Goal: Task Accomplishment & Management: Use online tool/utility

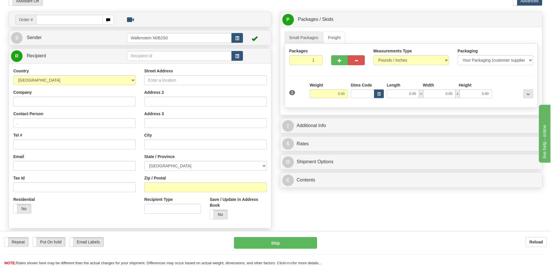
scroll to position [29, 0]
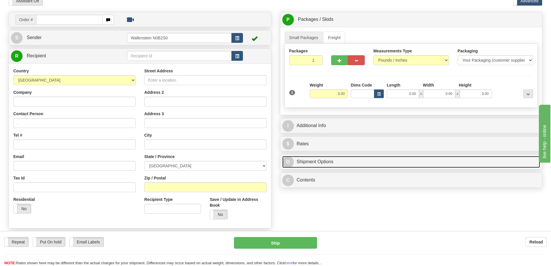
click at [314, 163] on link "O Shipment Options" at bounding box center [411, 162] width 258 height 12
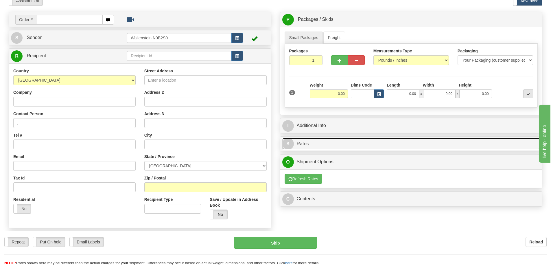
click at [316, 140] on link "$ Rates" at bounding box center [411, 144] width 258 height 12
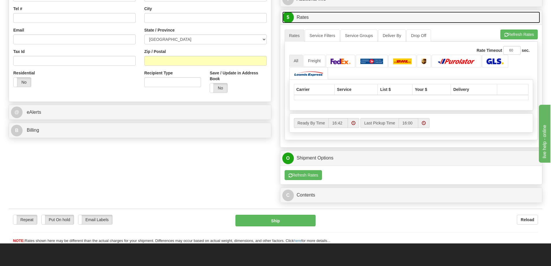
scroll to position [174, 0]
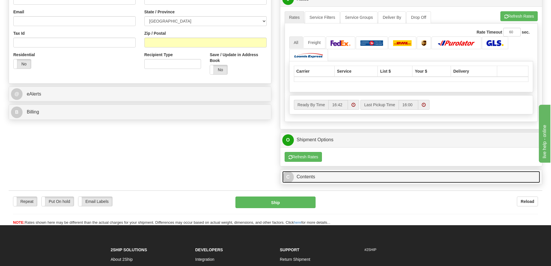
click at [326, 176] on link "C Contents" at bounding box center [411, 177] width 258 height 12
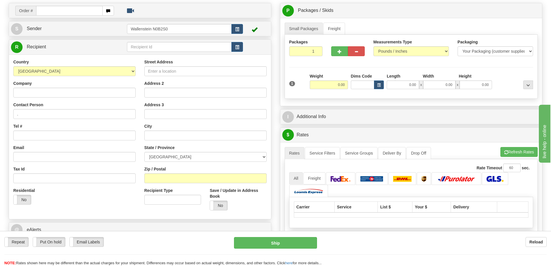
scroll to position [29, 0]
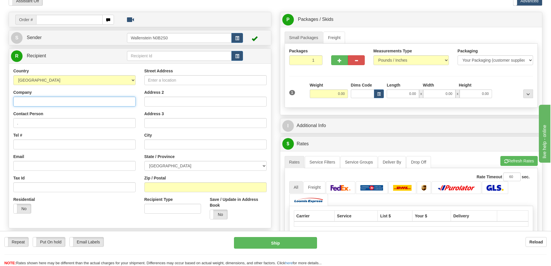
click at [45, 101] on input "Company" at bounding box center [74, 102] width 122 height 10
click at [53, 102] on input "Company" at bounding box center [74, 102] width 122 height 10
paste input "Federated Co-operatives Ltd"
type input "Federated Co-operatives Ltd"
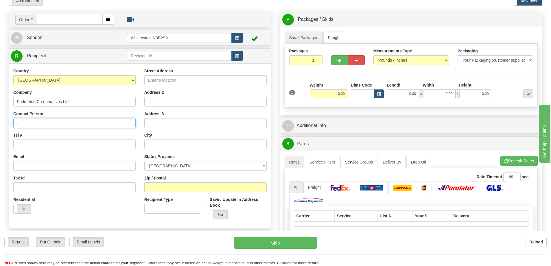
click at [49, 123] on input "." at bounding box center [74, 123] width 122 height 10
click at [40, 145] on input "Tel #" at bounding box center [74, 144] width 122 height 10
type input "[PHONE_NUMBER]"
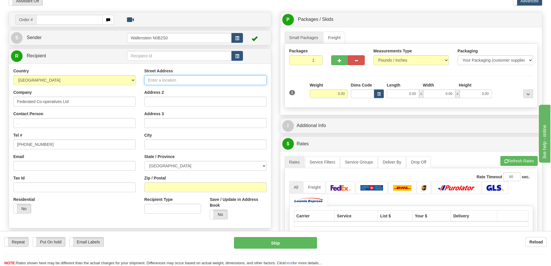
click at [163, 79] on input "Street Address" at bounding box center [205, 80] width 122 height 10
paste input "16750 - 129 AVENUE NW"
type input "16750 - 129 AVENUE NW"
click at [175, 88] on div "Street Address 16750 - 129 AVENUE NW Address 2 Address 3 City State / Province …" at bounding box center [205, 146] width 131 height 156
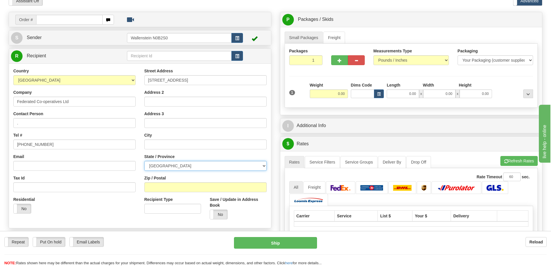
click at [171, 166] on select "ALBERTA BRITISH COLUMBIA MANITOBA NEW BRUNSWICK NEWFOUNDLAND NOVA SCOTIA NUNAVU…" at bounding box center [205, 166] width 122 height 10
click at [171, 143] on input "text" at bounding box center [205, 144] width 122 height 10
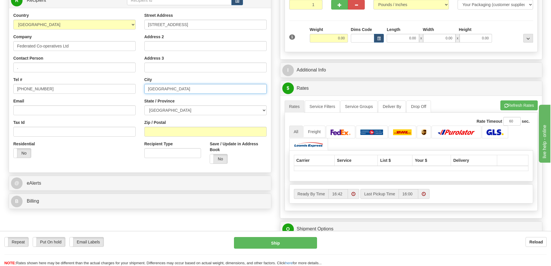
scroll to position [87, 0]
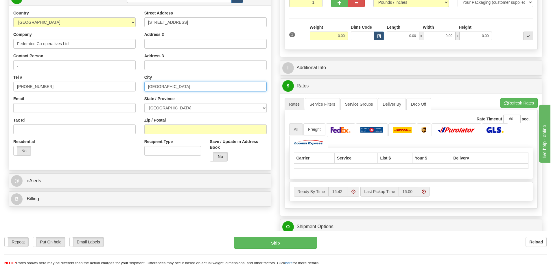
type input "Edmonton"
click at [169, 147] on input "Recipient Type" at bounding box center [172, 151] width 57 height 10
click at [172, 130] on input "Zip / Postal" at bounding box center [205, 129] width 122 height 10
type input "T5V 1L1"
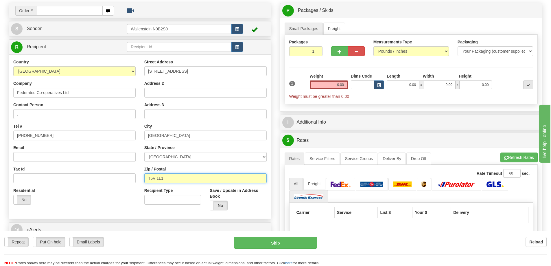
scroll to position [0, 0]
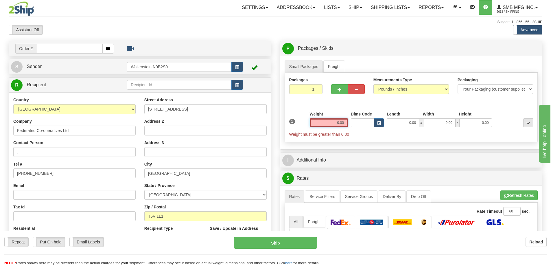
click at [335, 123] on input "0.00" at bounding box center [329, 122] width 38 height 9
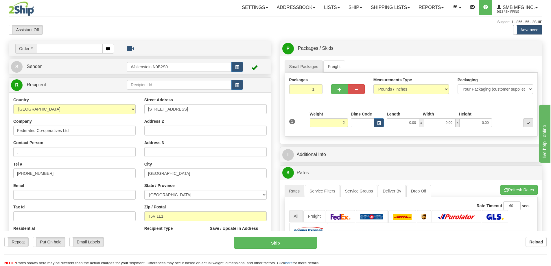
type input "2.00"
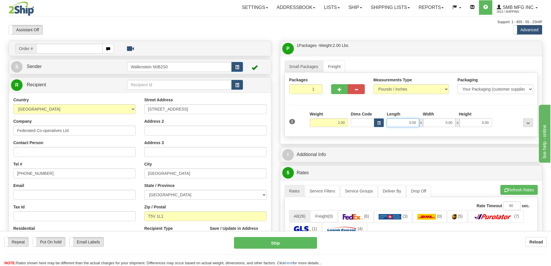
click at [403, 124] on input "0.00" at bounding box center [403, 122] width 32 height 9
type input "16.00"
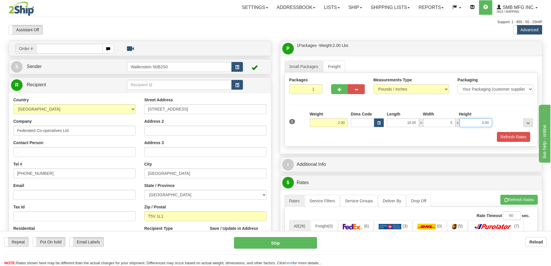
type input "5.00"
type input "6.00"
click at [411, 148] on div "Small Packages Freight Packages 1 1 Measurements Type" at bounding box center [411, 105] width 262 height 98
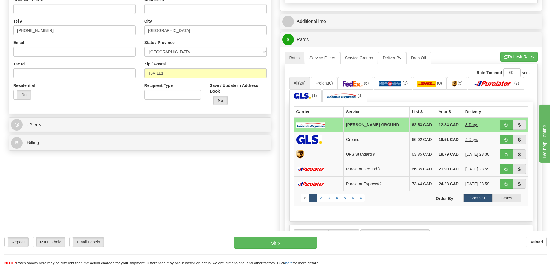
scroll to position [145, 0]
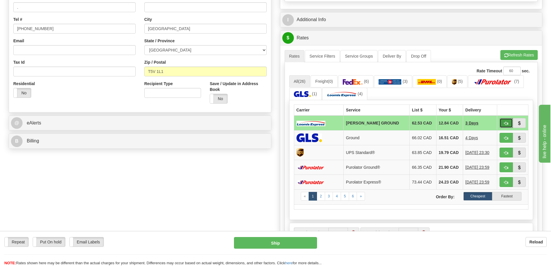
click at [505, 124] on span "button" at bounding box center [506, 123] width 4 height 4
type input "DD"
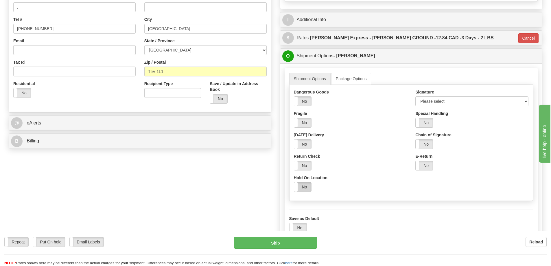
click at [303, 187] on label "No" at bounding box center [302, 186] width 17 height 9
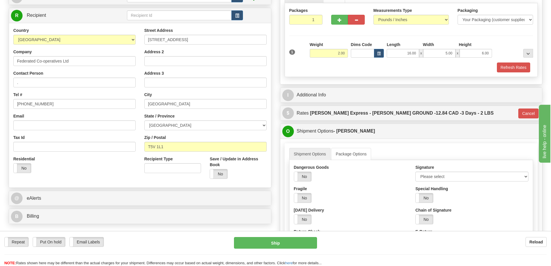
scroll to position [87, 0]
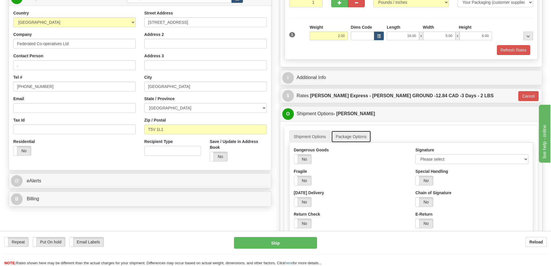
click at [348, 139] on link "Package Options" at bounding box center [351, 136] width 40 height 12
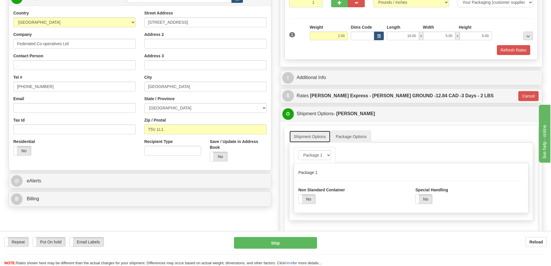
click at [311, 138] on link "Shipment Options" at bounding box center [309, 136] width 41 height 12
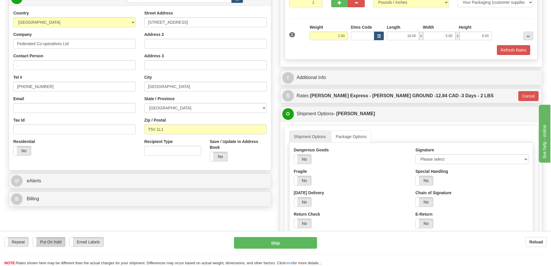
click at [50, 240] on label "Put On hold" at bounding box center [49, 241] width 32 height 9
click at [56, 243] on label "Put On hold" at bounding box center [49, 241] width 32 height 9
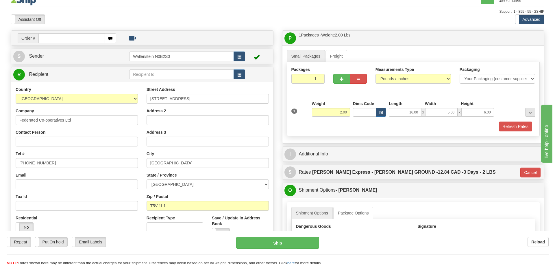
scroll to position [29, 0]
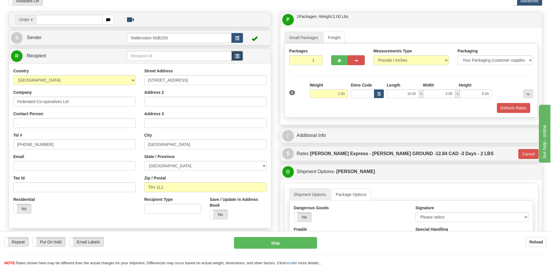
click at [237, 59] on button "button" at bounding box center [237, 56] width 12 height 10
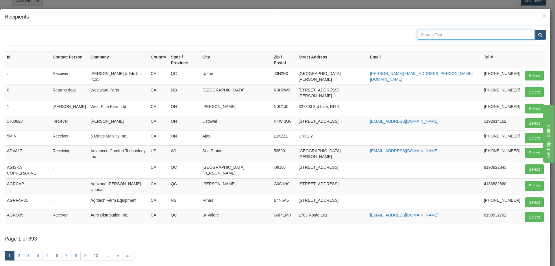
click at [512, 36] on input "text" at bounding box center [476, 35] width 118 height 10
type input "federated"
click at [535, 38] on button "submit" at bounding box center [541, 35] width 12 height 10
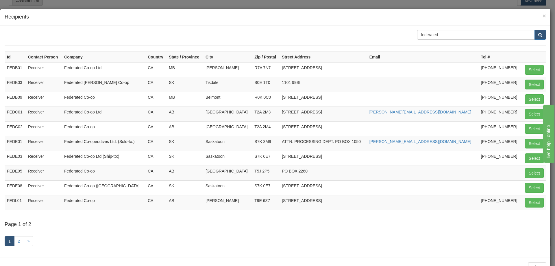
drag, startPoint x: 284, startPoint y: 117, endPoint x: 304, endPoint y: 129, distance: 23.1
click at [304, 129] on tbody "Id Contact Person Company Country State / Province City Zip / Postal Street Add…" at bounding box center [276, 130] width 542 height 158
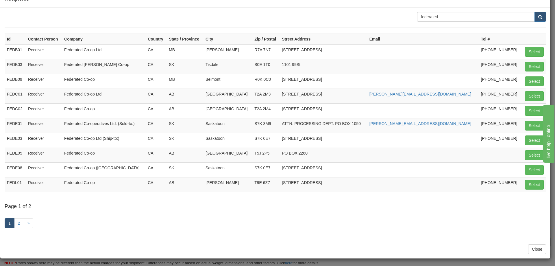
scroll to position [19, 0]
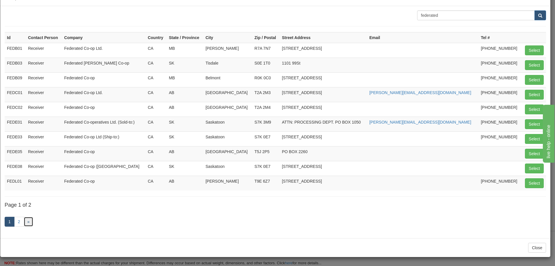
click at [31, 223] on link "»" at bounding box center [29, 222] width 10 height 10
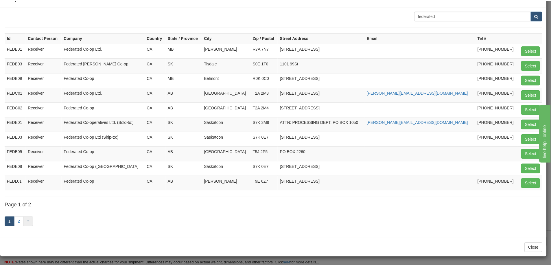
scroll to position [0, 0]
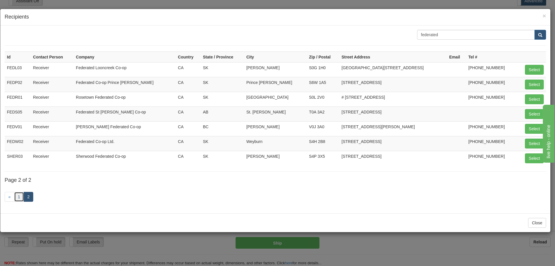
click at [20, 200] on link "1" at bounding box center [19, 197] width 10 height 10
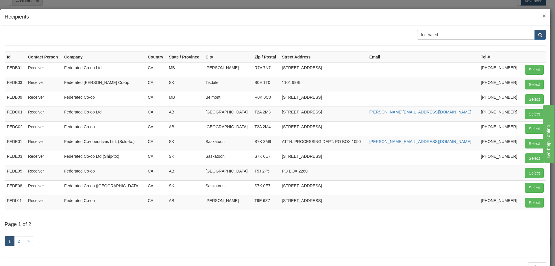
click at [543, 16] on span "×" at bounding box center [544, 15] width 3 height 7
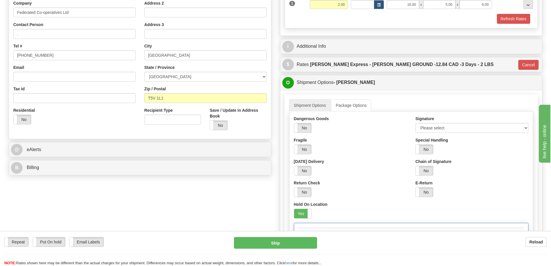
scroll to position [116, 0]
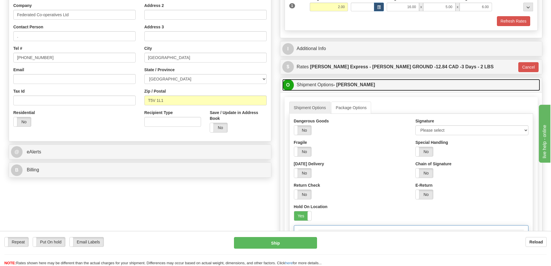
click at [401, 82] on link "O Shipment Options - [PERSON_NAME]" at bounding box center [411, 85] width 258 height 12
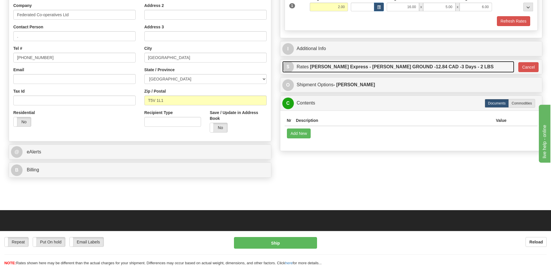
click at [402, 69] on label "Loomis Express - LOOMIS GROUND - 12.84 CAD - 3 Days - 2 LBS" at bounding box center [402, 67] width 184 height 12
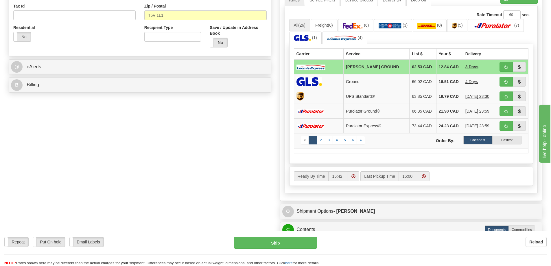
scroll to position [202, 0]
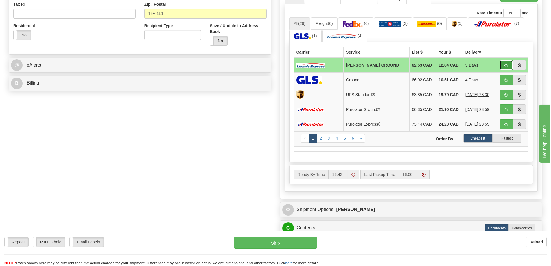
click at [504, 66] on button "button" at bounding box center [505, 65] width 13 height 10
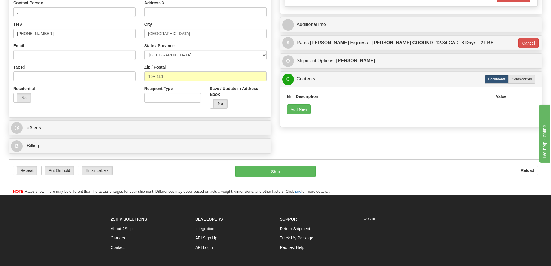
scroll to position [102, 0]
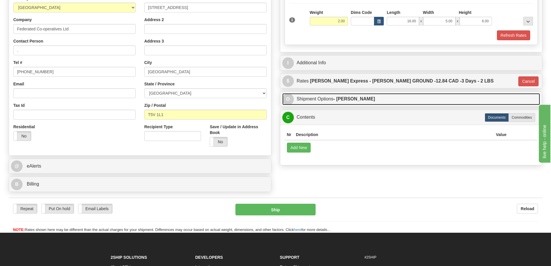
click at [468, 93] on link "O Shipment Options - [PERSON_NAME]" at bounding box center [411, 99] width 258 height 12
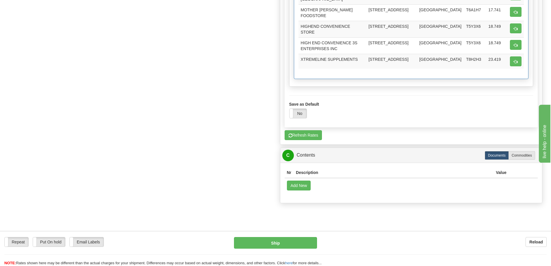
scroll to position [391, 0]
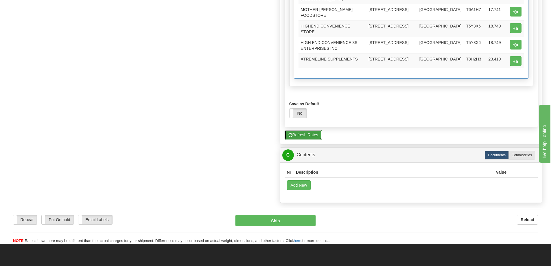
click at [321, 131] on button "Refresh Rates" at bounding box center [303, 135] width 37 height 10
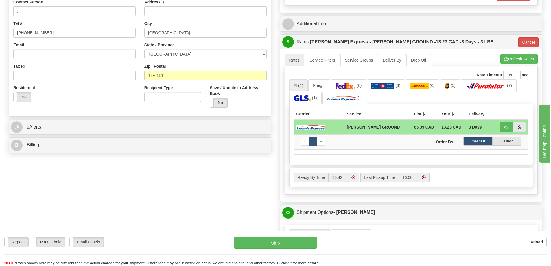
scroll to position [138, 0]
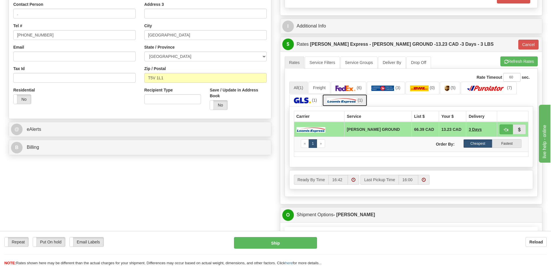
click at [364, 103] on link "(1)" at bounding box center [344, 100] width 45 height 12
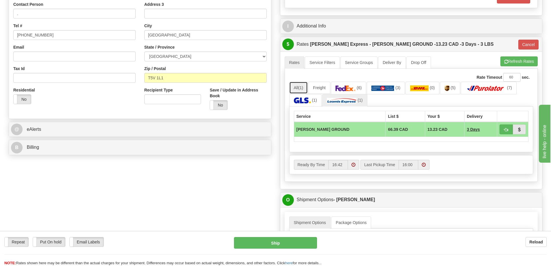
click at [300, 91] on link "All (1)" at bounding box center [298, 88] width 19 height 12
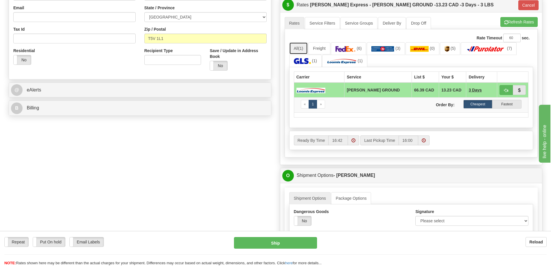
scroll to position [196, 0]
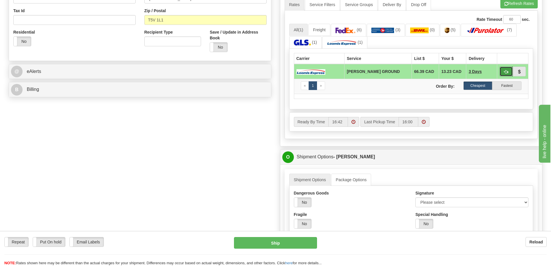
click at [500, 68] on button "button" at bounding box center [505, 72] width 13 height 10
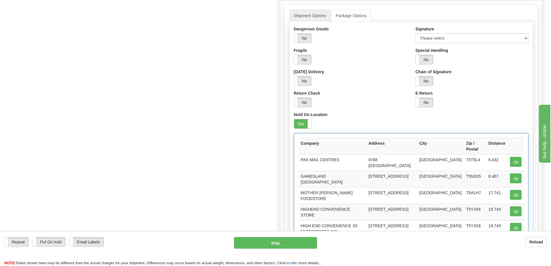
scroll to position [456, 0]
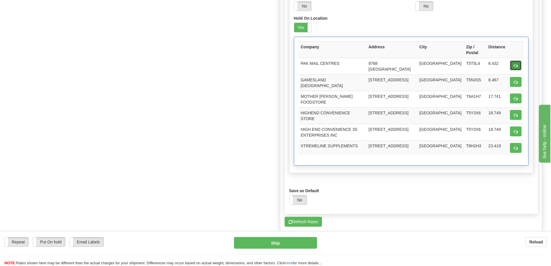
click at [514, 67] on span "button" at bounding box center [516, 66] width 4 height 4
click at [513, 63] on button "button" at bounding box center [516, 65] width 12 height 10
click at [513, 77] on button "button" at bounding box center [516, 82] width 12 height 10
click at [515, 93] on button "button" at bounding box center [516, 98] width 12 height 10
click at [515, 107] on td at bounding box center [516, 115] width 16 height 16
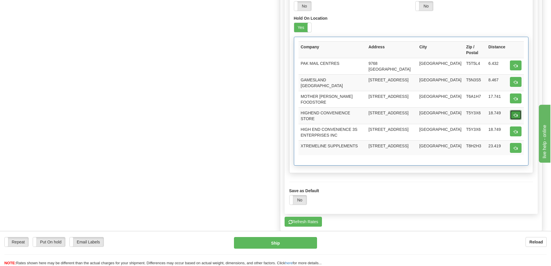
click at [513, 110] on button "button" at bounding box center [516, 115] width 12 height 10
click at [514, 130] on span "button" at bounding box center [516, 132] width 4 height 4
click at [513, 133] on td at bounding box center [516, 132] width 16 height 16
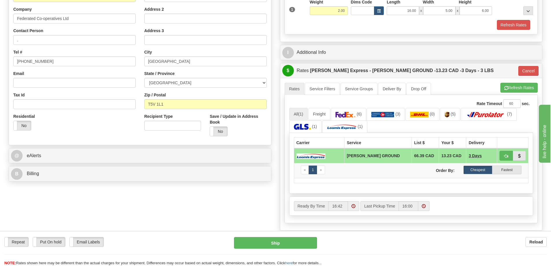
scroll to position [116, 0]
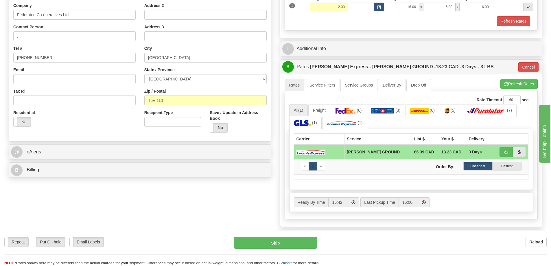
click at [176, 176] on div "B Billing" at bounding box center [140, 170] width 262 height 15
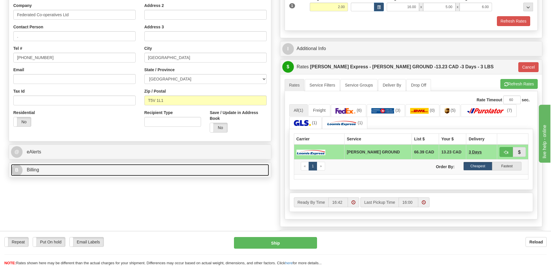
click at [176, 175] on link "B Billing" at bounding box center [140, 170] width 258 height 12
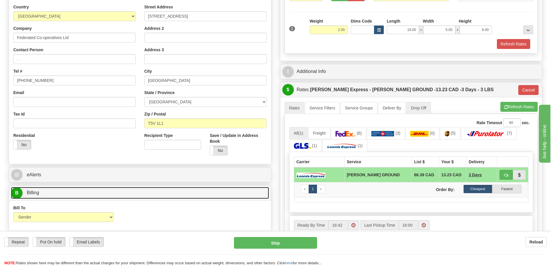
scroll to position [87, 0]
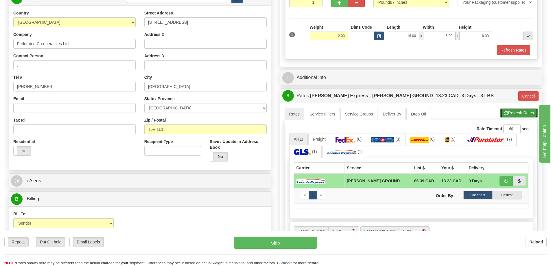
click at [506, 114] on span "button" at bounding box center [506, 113] width 4 height 4
type input "DD"
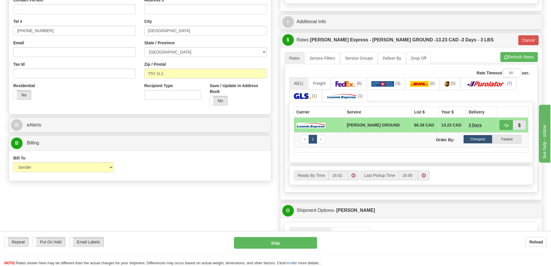
scroll to position [145, 0]
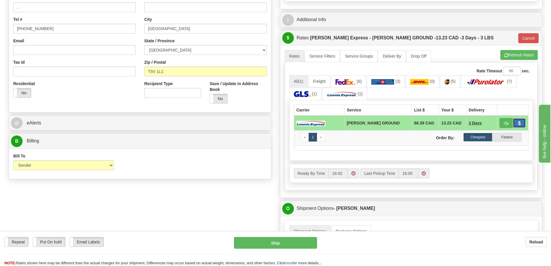
click at [518, 123] on span "button" at bounding box center [519, 123] width 4 height 4
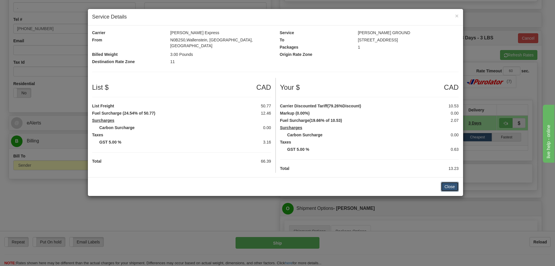
click at [455, 182] on button "Close" at bounding box center [450, 187] width 18 height 10
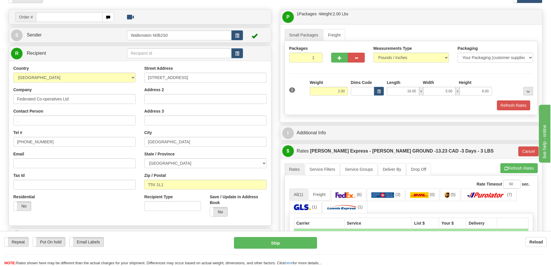
scroll to position [29, 0]
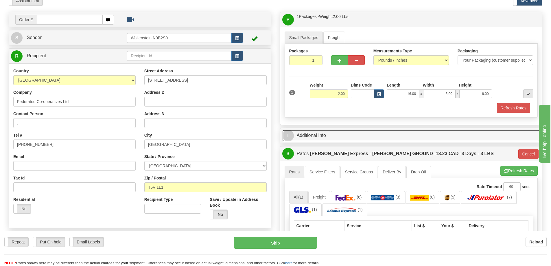
click at [341, 141] on link "I Additional Info" at bounding box center [411, 136] width 258 height 12
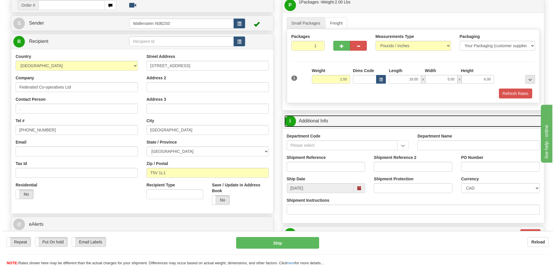
scroll to position [0, 0]
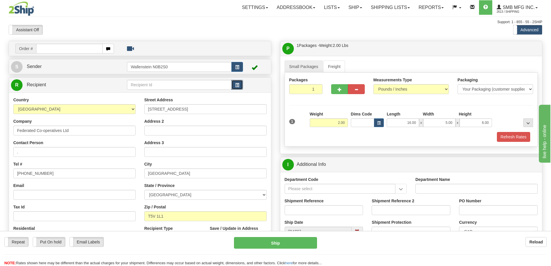
click at [238, 82] on button "button" at bounding box center [237, 85] width 12 height 10
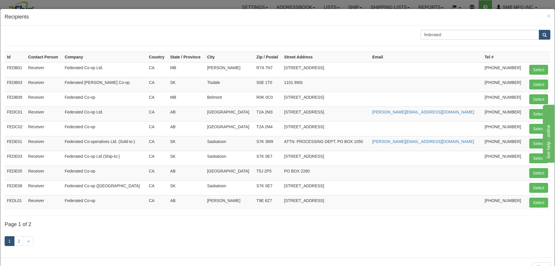
drag, startPoint x: 488, startPoint y: 140, endPoint x: 298, endPoint y: 141, distance: 190.0
click at [282, 141] on td "S7K 3M9" at bounding box center [268, 143] width 28 height 15
drag, startPoint x: 298, startPoint y: 141, endPoint x: 289, endPoint y: 142, distance: 9.0
click at [254, 142] on td "Saskatoon" at bounding box center [229, 143] width 49 height 15
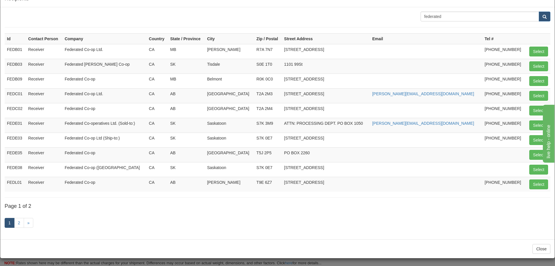
scroll to position [19, 0]
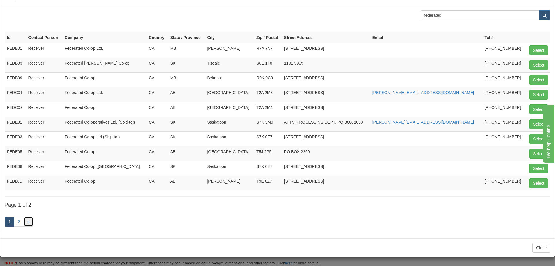
click at [31, 221] on link "»" at bounding box center [29, 222] width 10 height 10
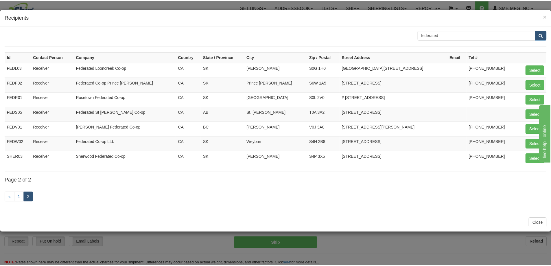
scroll to position [0, 0]
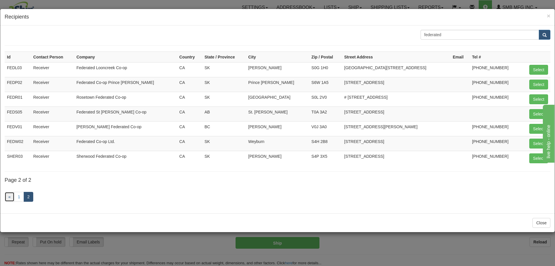
click at [12, 197] on link "«" at bounding box center [10, 197] width 10 height 10
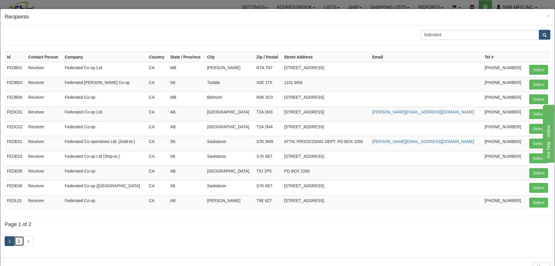
click at [20, 242] on link "2" at bounding box center [19, 241] width 10 height 10
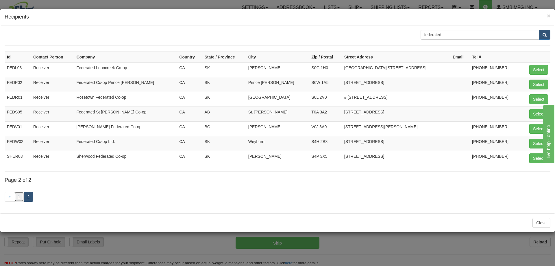
click at [20, 192] on link "1" at bounding box center [19, 197] width 10 height 10
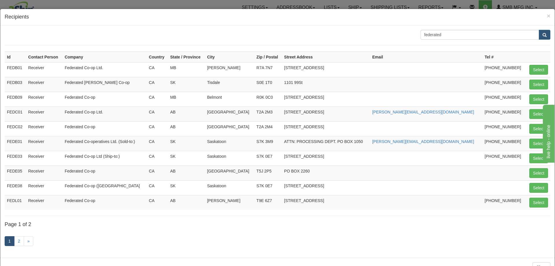
click at [282, 171] on td "T5J 2P5" at bounding box center [268, 172] width 28 height 15
drag, startPoint x: 293, startPoint y: 171, endPoint x: 307, endPoint y: 169, distance: 14.0
click at [282, 169] on td "T5J 2P5" at bounding box center [268, 172] width 28 height 15
copy td "T5J 2P5"
click at [370, 179] on td "PO BOX 2260" at bounding box center [326, 172] width 88 height 15
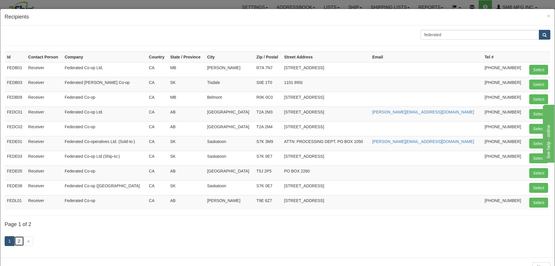
click at [19, 243] on link "2" at bounding box center [19, 241] width 10 height 10
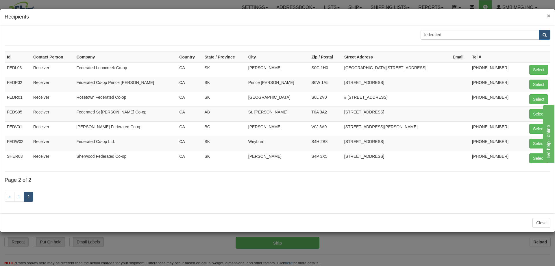
click at [549, 15] on span "×" at bounding box center [548, 15] width 3 height 7
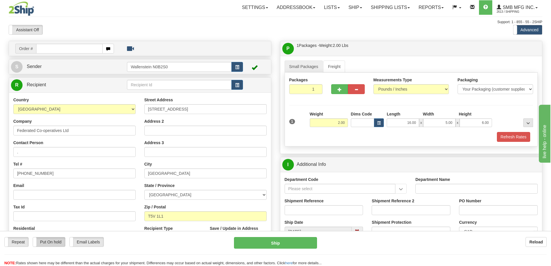
click at [57, 242] on label "Put On hold" at bounding box center [49, 241] width 32 height 9
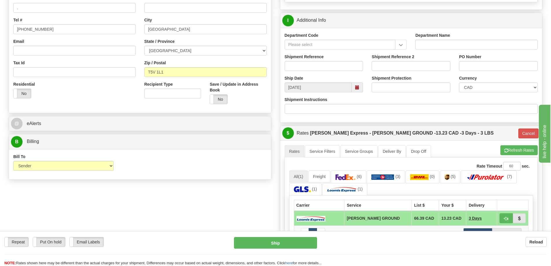
scroll to position [116, 0]
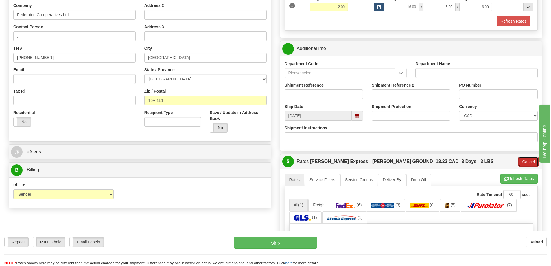
click at [526, 159] on button "Cancel" at bounding box center [528, 162] width 20 height 10
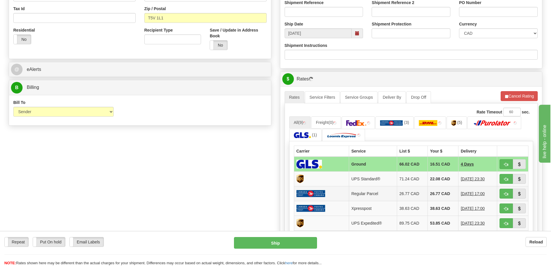
scroll to position [202, 0]
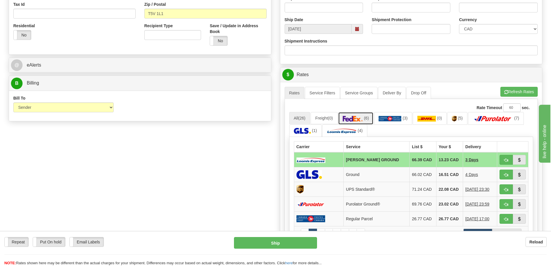
click at [354, 115] on link "(6)" at bounding box center [356, 118] width 36 height 12
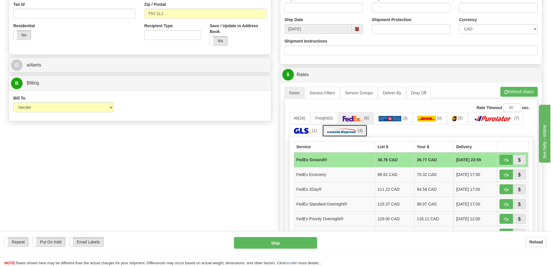
click at [346, 132] on img at bounding box center [342, 131] width 30 height 6
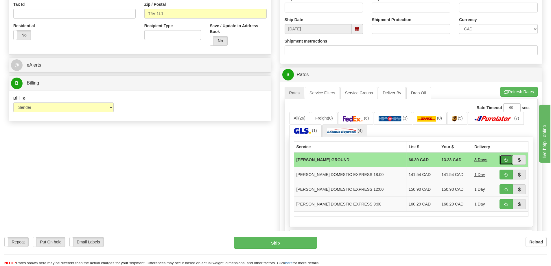
click at [506, 157] on button "button" at bounding box center [505, 160] width 13 height 10
type input "DD"
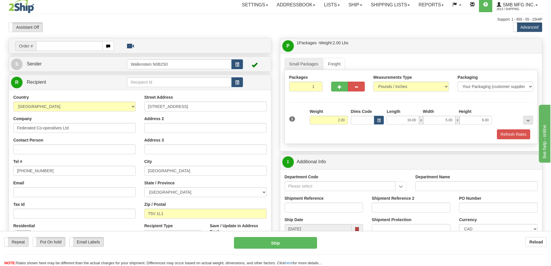
scroll to position [0, 0]
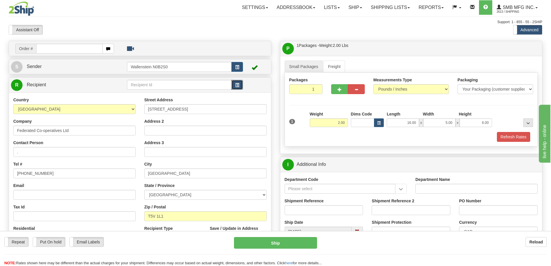
click at [236, 86] on span "button" at bounding box center [237, 85] width 4 height 4
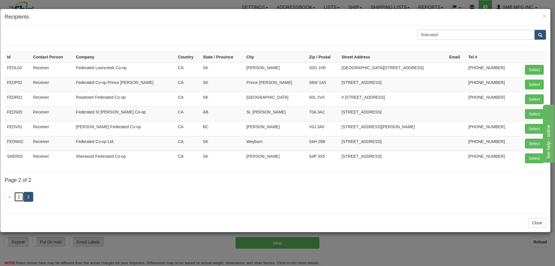
click at [21, 196] on link "1" at bounding box center [19, 197] width 10 height 10
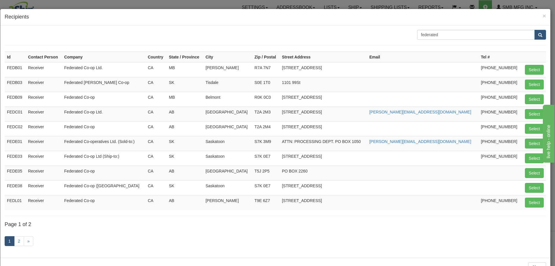
click at [543, 18] on div "× Recipients" at bounding box center [275, 17] width 550 height 16
click at [543, 17] on span "×" at bounding box center [544, 15] width 3 height 7
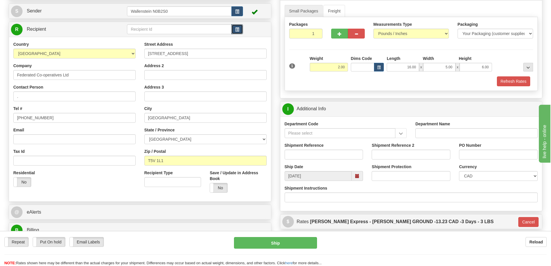
scroll to position [58, 0]
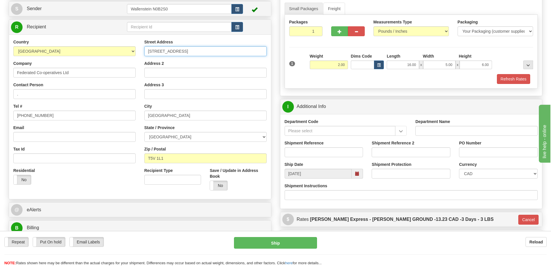
click at [170, 50] on input "16750 - 129 AVENUE NW" at bounding box center [205, 51] width 122 height 10
click at [161, 54] on input "16750 - 129 AVENUE NW" at bounding box center [205, 51] width 122 height 10
click at [207, 49] on input "16750 129 AVENUE NW" at bounding box center [205, 51] width 122 height 10
type input "[GEOGRAPHIC_DATA]"
click button "Delete" at bounding box center [0, 0] width 0 height 0
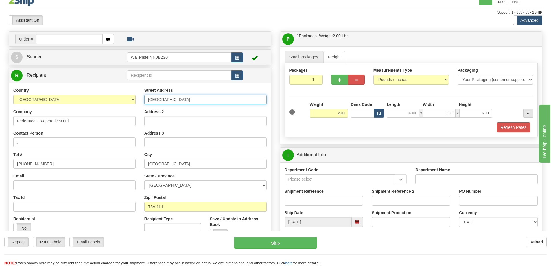
scroll to position [0, 0]
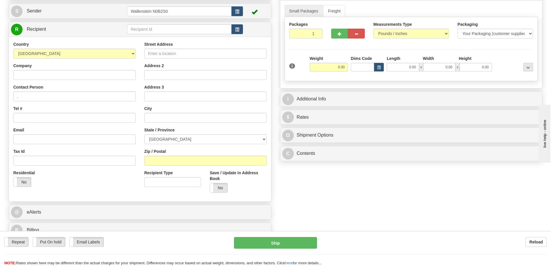
scroll to position [58, 0]
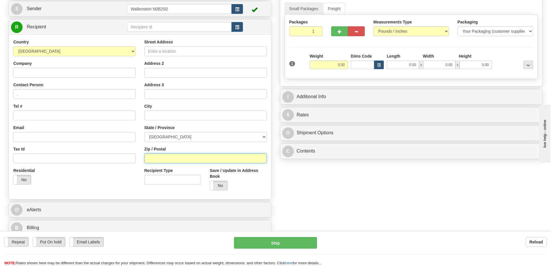
click at [197, 154] on input "Zip / Postal" at bounding box center [205, 158] width 122 height 10
type input "T5V 1L1"
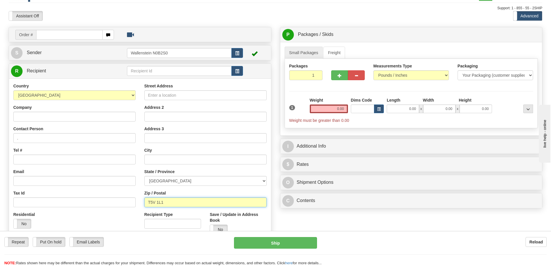
scroll to position [0, 0]
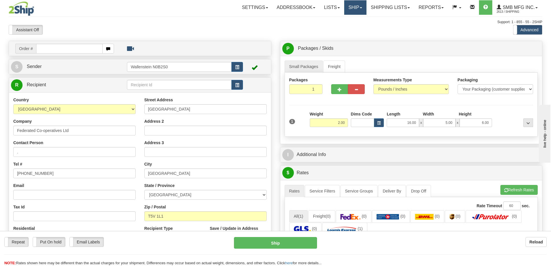
click at [357, 6] on link "Ship" at bounding box center [355, 7] width 22 height 14
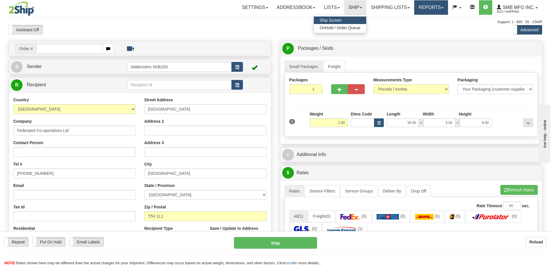
click at [443, 5] on link "Reports" at bounding box center [431, 7] width 34 height 14
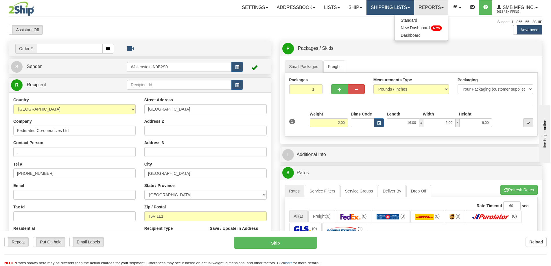
click at [402, 7] on link "Shipping lists" at bounding box center [390, 7] width 48 height 14
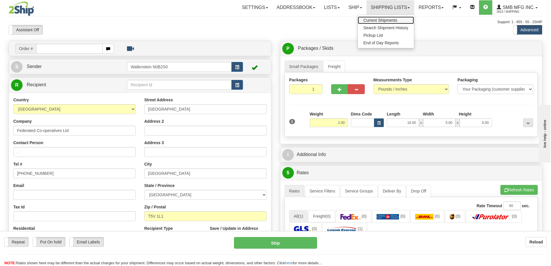
click at [398, 21] on link "Current Shipments" at bounding box center [386, 20] width 56 height 8
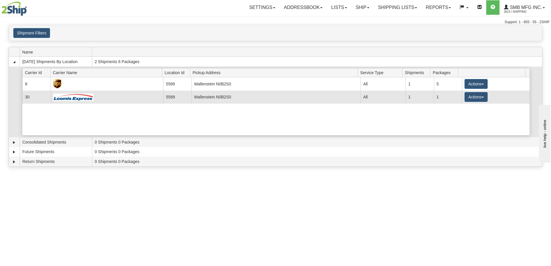
click at [91, 98] on img at bounding box center [73, 97] width 40 height 8
click at [233, 97] on td "Wallenstein N0B2S0" at bounding box center [275, 97] width 169 height 13
click at [477, 97] on button "Actions" at bounding box center [475, 97] width 23 height 10
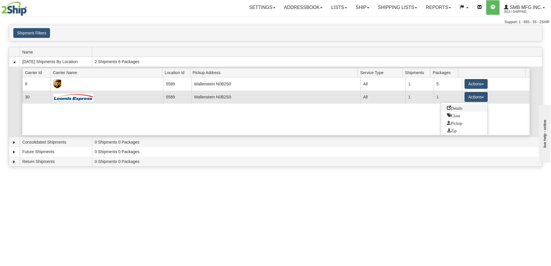
click at [460, 107] on span "Details" at bounding box center [455, 108] width 16 height 4
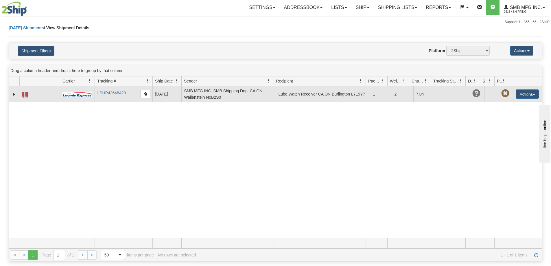
click at [204, 93] on td "SMB MFG INC. SMB Shipping Dept CA ON Wallenstein N0B2S0" at bounding box center [228, 94] width 94 height 16
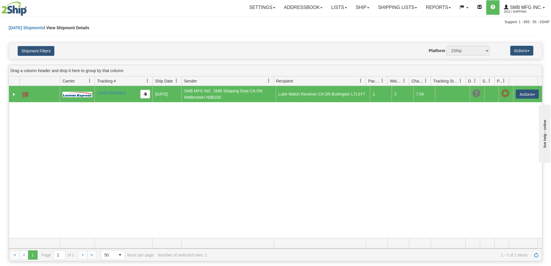
click at [204, 93] on td "SMB MFG INC. SMB Shipping Dept CA ON Wallenstein N0B2S0" at bounding box center [228, 94] width 94 height 16
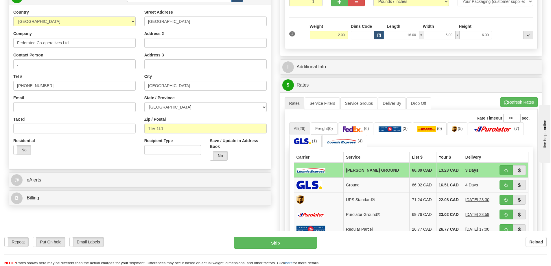
scroll to position [116, 0]
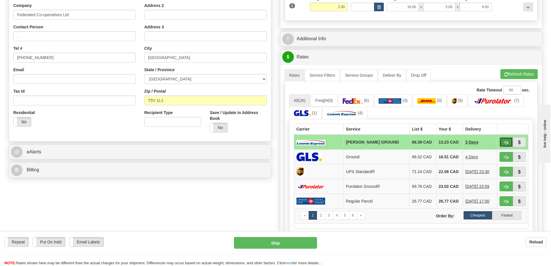
click at [504, 143] on button "button" at bounding box center [505, 142] width 13 height 10
type input "DD"
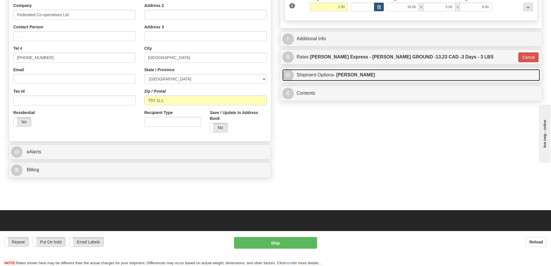
click at [346, 75] on strong "- [PERSON_NAME]" at bounding box center [354, 74] width 42 height 5
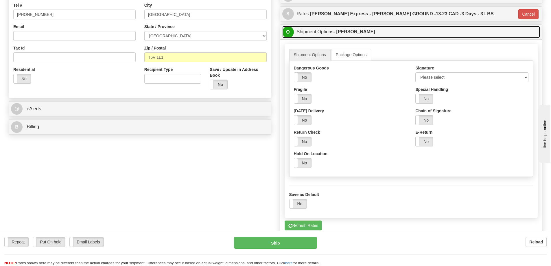
scroll to position [174, 0]
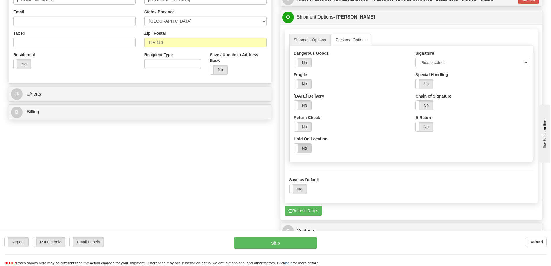
click at [303, 150] on label "No" at bounding box center [302, 147] width 17 height 9
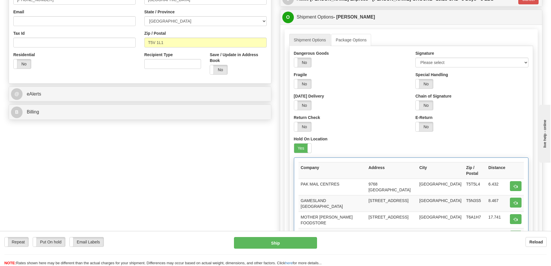
click at [192, 178] on div "Order # S Sender" at bounding box center [275, 120] width 542 height 506
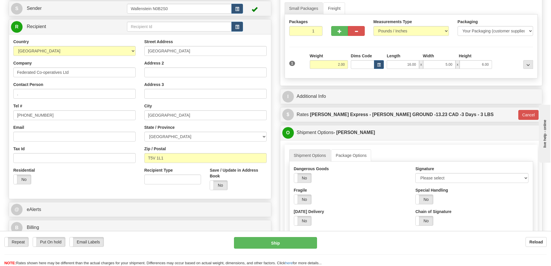
scroll to position [58, 0]
drag, startPoint x: 190, startPoint y: 51, endPoint x: 112, endPoint y: 50, distance: 78.7
click at [112, 50] on div "Country AFGHANISTAN ALAND ISLANDS ALBANIA ALGERIA AMERICAN SAMOA ANDORRA ANGOLA…" at bounding box center [140, 117] width 262 height 156
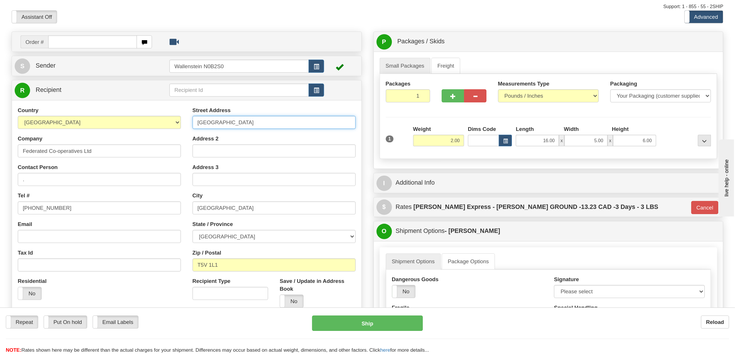
scroll to position [0, 0]
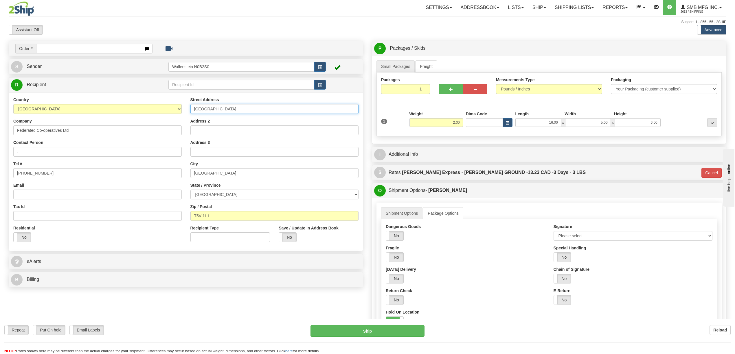
click at [206, 110] on input "[GEOGRAPHIC_DATA]" at bounding box center [274, 109] width 168 height 10
click at [239, 110] on input "[GEOGRAPHIC_DATA]" at bounding box center [274, 109] width 168 height 10
type input "16750 129 AVENUE nw"
click at [320, 265] on div "Order # S Sender" at bounding box center [367, 286] width 726 height 491
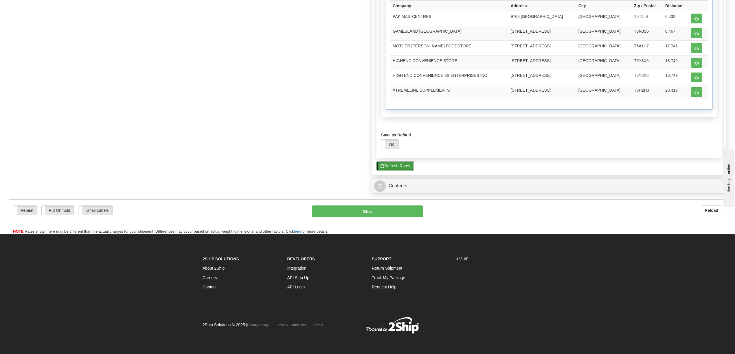
click at [405, 165] on button "Refresh Rates" at bounding box center [394, 166] width 37 height 10
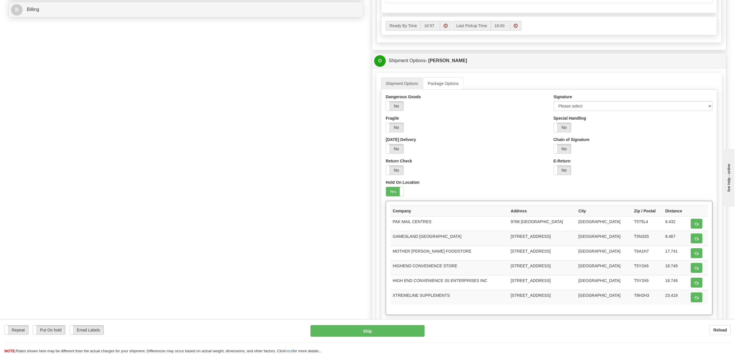
scroll to position [308, 0]
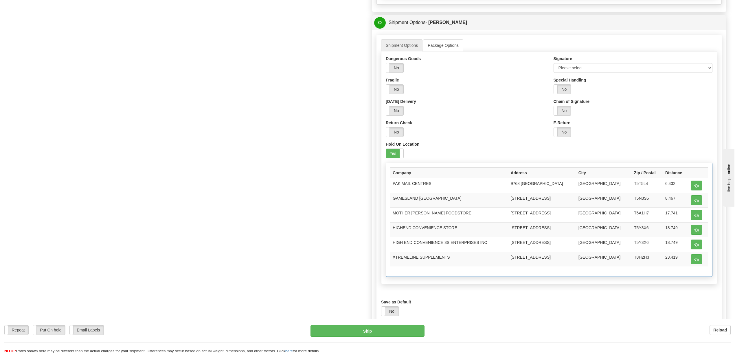
drag, startPoint x: 392, startPoint y: 151, endPoint x: 391, endPoint y: 171, distance: 19.7
click at [392, 152] on div "Hold On Location Yes No" at bounding box center [549, 149] width 327 height 17
click at [391, 171] on div "Company Address City Zip / Postal Distance PAK MAIL CENTRES 9768 170 ST NW EDMO…" at bounding box center [549, 220] width 326 height 114
click at [391, 158] on label "Yes" at bounding box center [394, 153] width 17 height 9
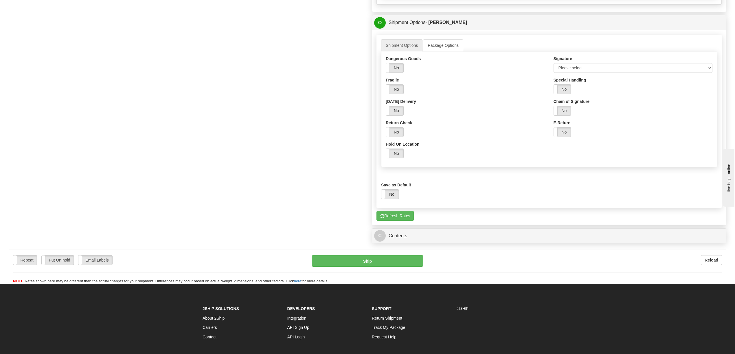
click at [391, 158] on label "No" at bounding box center [394, 153] width 17 height 9
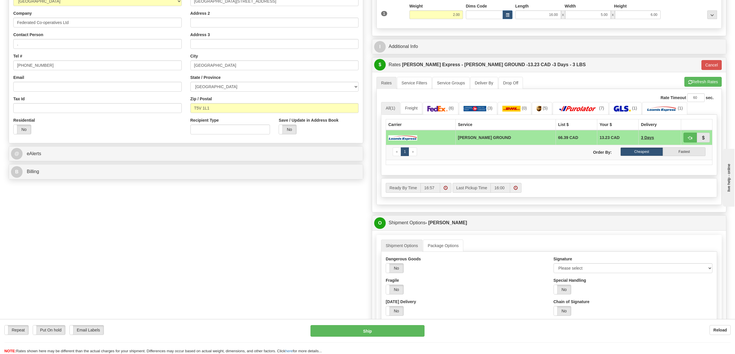
scroll to position [77, 0]
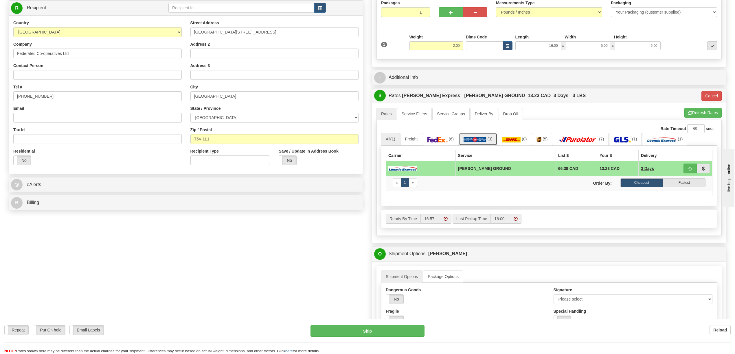
click at [475, 140] on img at bounding box center [474, 140] width 23 height 6
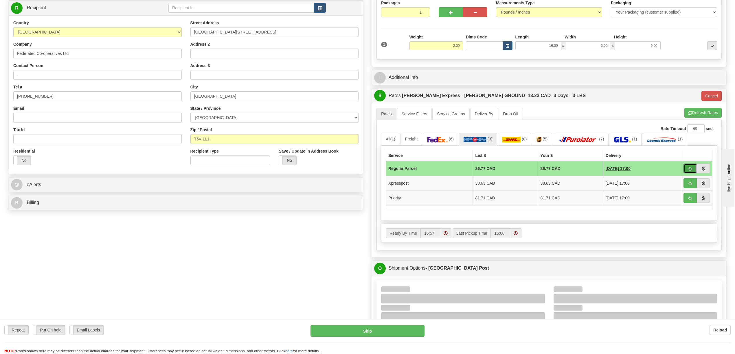
click at [551, 169] on span "button" at bounding box center [690, 169] width 4 height 4
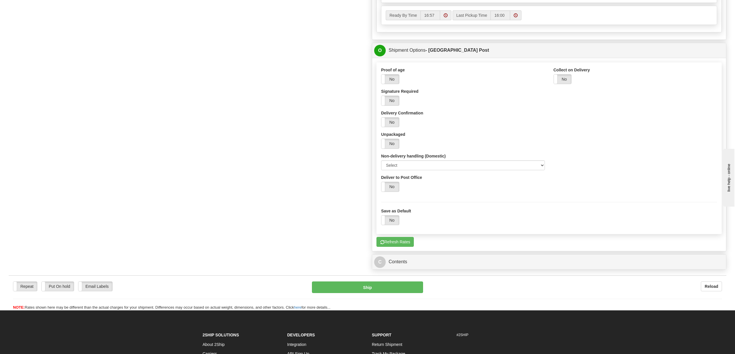
scroll to position [308, 0]
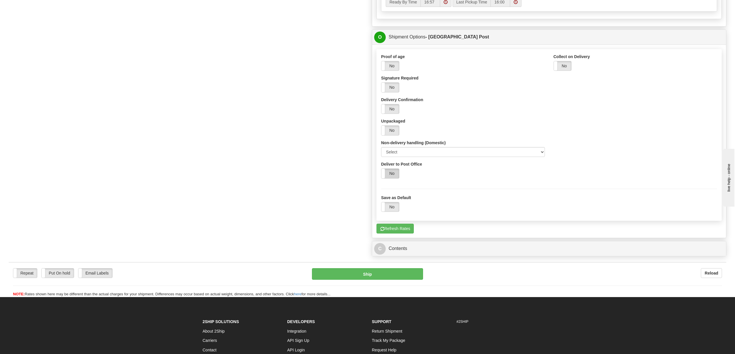
click at [396, 178] on label "No" at bounding box center [390, 174] width 18 height 10
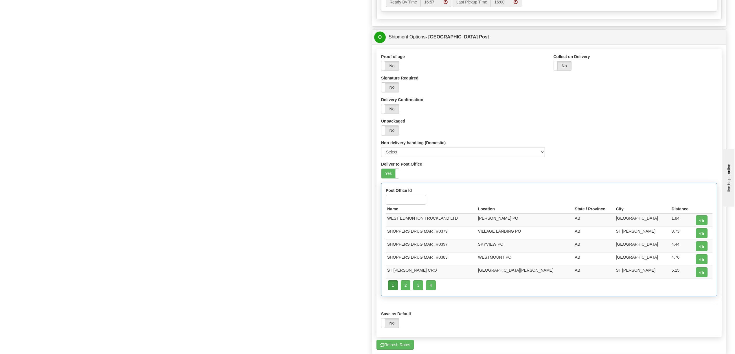
click at [396, 178] on span at bounding box center [399, 174] width 8 height 10
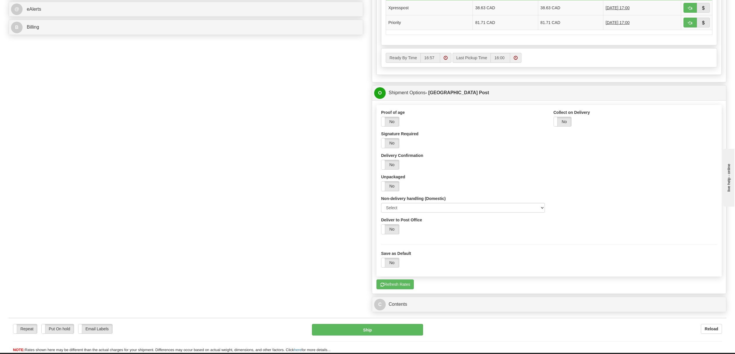
scroll to position [116, 0]
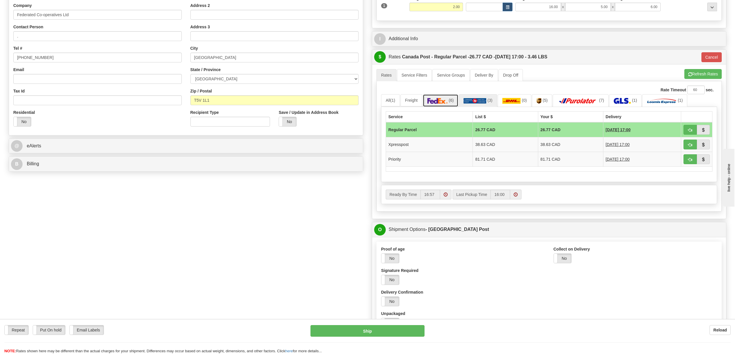
click at [436, 103] on img at bounding box center [437, 101] width 20 height 6
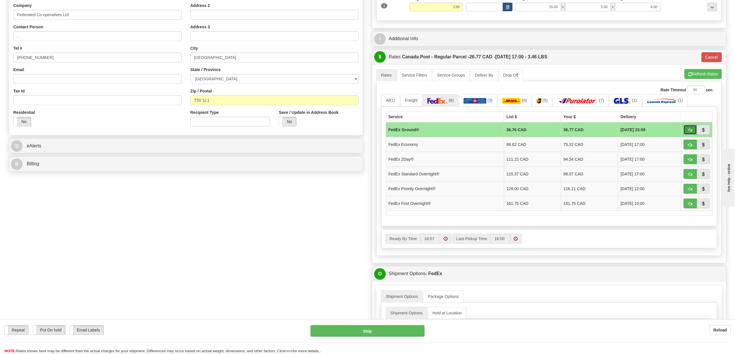
click at [551, 131] on span "button" at bounding box center [690, 130] width 4 height 4
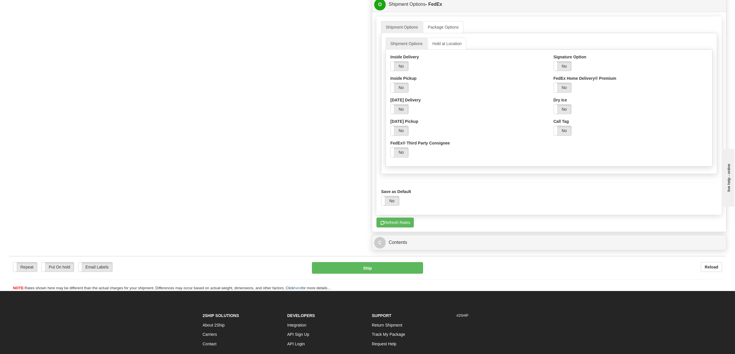
scroll to position [386, 0]
click at [405, 157] on label "No" at bounding box center [399, 152] width 18 height 10
click at [405, 157] on span at bounding box center [408, 152] width 8 height 10
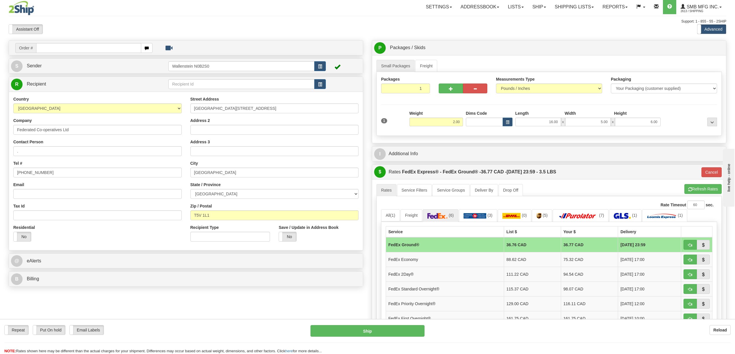
scroll to position [0, 0]
click at [551, 222] on link "(1)" at bounding box center [664, 216] width 45 height 12
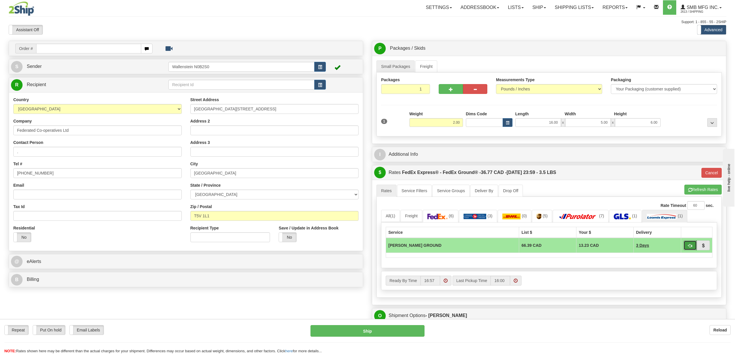
click at [551, 246] on button "button" at bounding box center [689, 246] width 13 height 10
type input "DD"
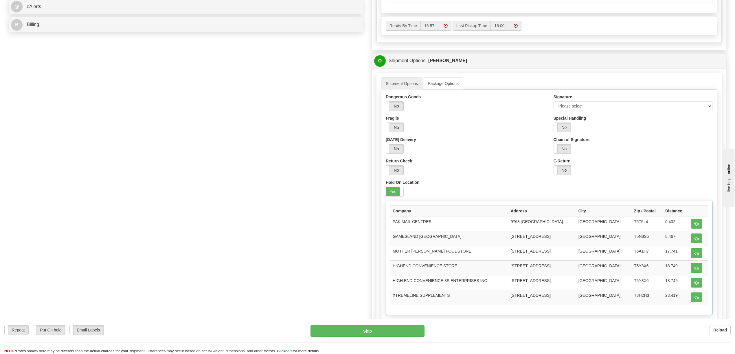
scroll to position [347, 0]
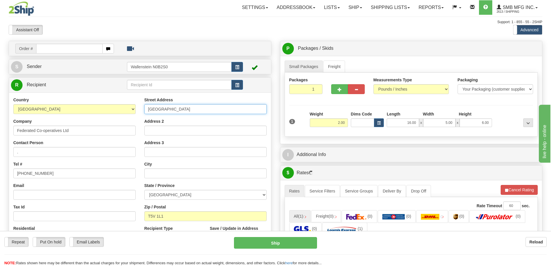
drag, startPoint x: 193, startPoint y: 110, endPoint x: 147, endPoint y: 113, distance: 46.1
click at [147, 113] on input "[GEOGRAPHIC_DATA]" at bounding box center [205, 109] width 122 height 10
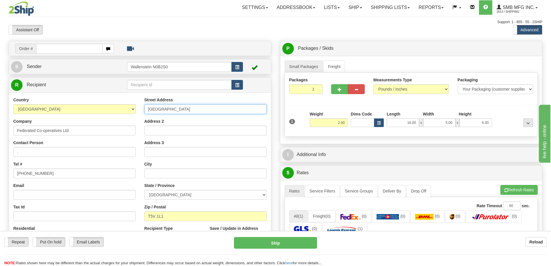
paste input "[STREET_ADDRESS]"
drag, startPoint x: 237, startPoint y: 111, endPoint x: 181, endPoint y: 113, distance: 55.9
click at [181, 113] on input "[STREET_ADDRESS]" at bounding box center [205, 109] width 122 height 10
type input "[STREET_ADDRESS]"
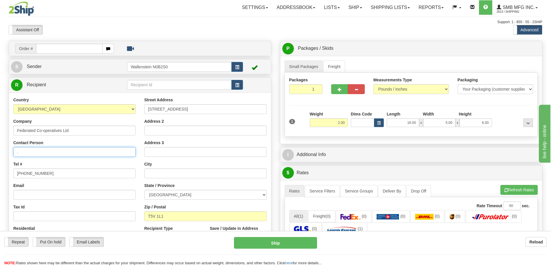
drag, startPoint x: 20, startPoint y: 152, endPoint x: 11, endPoint y: 154, distance: 8.8
click at [11, 154] on div "Country [GEOGRAPHIC_DATA] [GEOGRAPHIC_DATA] [GEOGRAPHIC_DATA] [GEOGRAPHIC_DATA]…" at bounding box center [74, 172] width 131 height 150
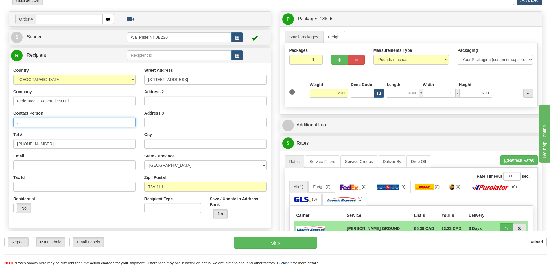
scroll to position [29, 0]
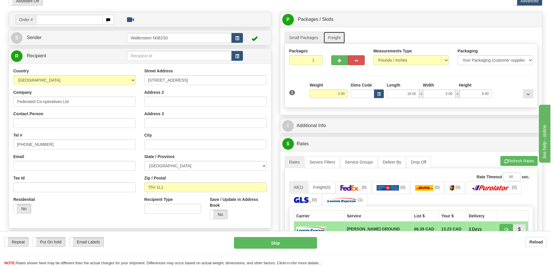
drag, startPoint x: 337, startPoint y: 39, endPoint x: 331, endPoint y: 39, distance: 5.5
click at [337, 39] on link "Freight" at bounding box center [334, 38] width 22 height 12
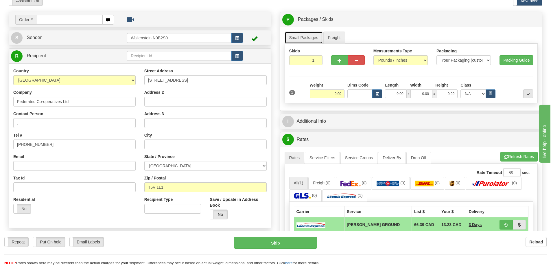
click at [314, 38] on link "Small Packages" at bounding box center [304, 38] width 38 height 12
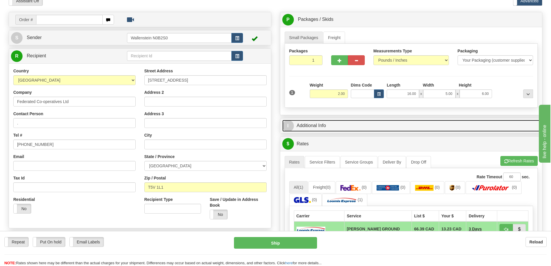
click at [379, 129] on link "I Additional Info" at bounding box center [411, 126] width 258 height 12
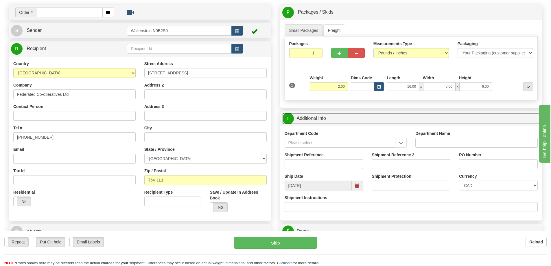
scroll to position [58, 0]
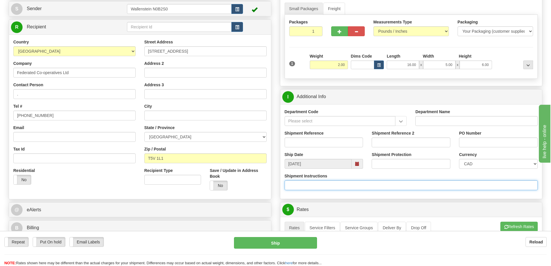
click at [384, 185] on input "Shipment Instructions" at bounding box center [411, 185] width 253 height 10
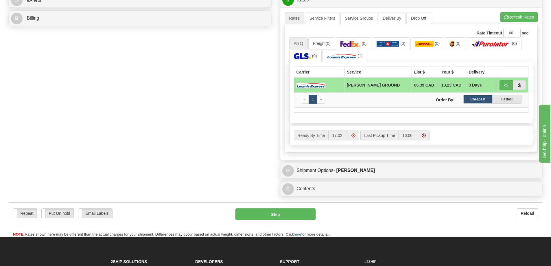
scroll to position [289, 0]
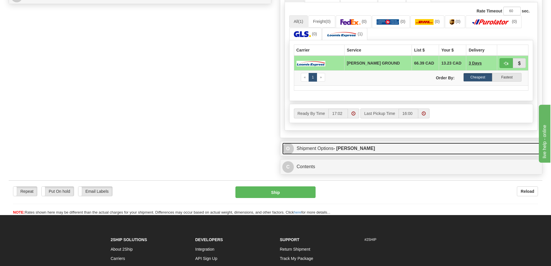
click at [361, 150] on link "O Shipment Options - [PERSON_NAME]" at bounding box center [411, 149] width 258 height 12
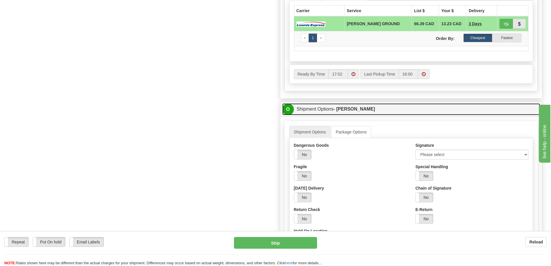
scroll to position [347, 0]
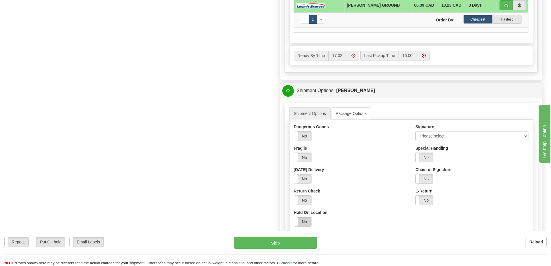
click at [302, 224] on label "No" at bounding box center [302, 221] width 17 height 9
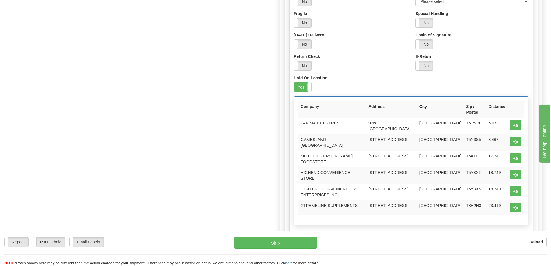
scroll to position [521, 0]
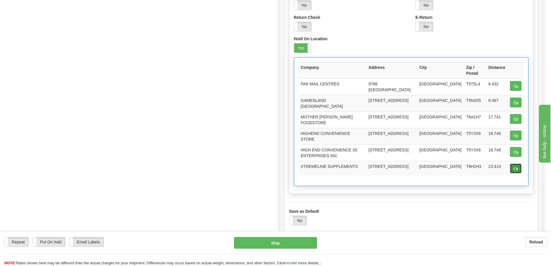
click at [512, 164] on button "button" at bounding box center [516, 168] width 12 height 10
click at [517, 147] on button "button" at bounding box center [516, 152] width 12 height 10
click at [516, 134] on span "button" at bounding box center [516, 136] width 4 height 4
click at [517, 117] on span "button" at bounding box center [516, 119] width 4 height 4
drag, startPoint x: 517, startPoint y: 105, endPoint x: 517, endPoint y: 97, distance: 7.8
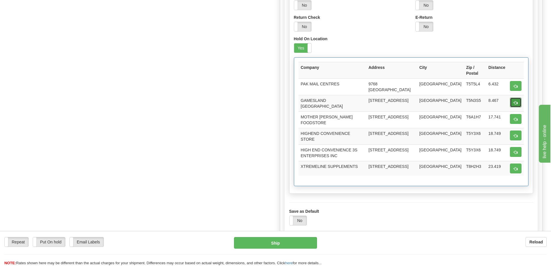
click at [517, 105] on button "button" at bounding box center [516, 102] width 12 height 10
click at [516, 90] on button "button" at bounding box center [516, 86] width 12 height 10
drag, startPoint x: 517, startPoint y: 103, endPoint x: 517, endPoint y: 110, distance: 6.4
click at [517, 104] on button "button" at bounding box center [516, 102] width 12 height 10
drag, startPoint x: 517, startPoint y: 111, endPoint x: 518, endPoint y: 117, distance: 6.1
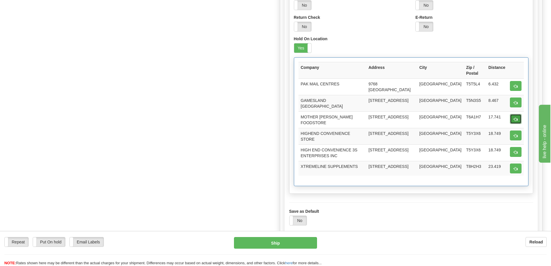
click at [517, 114] on button "button" at bounding box center [516, 119] width 12 height 10
drag, startPoint x: 518, startPoint y: 126, endPoint x: 518, endPoint y: 132, distance: 5.8
click at [518, 128] on td at bounding box center [516, 136] width 16 height 16
drag, startPoint x: 518, startPoint y: 133, endPoint x: 518, endPoint y: 136, distance: 2.9
click at [518, 136] on button "button" at bounding box center [516, 135] width 12 height 10
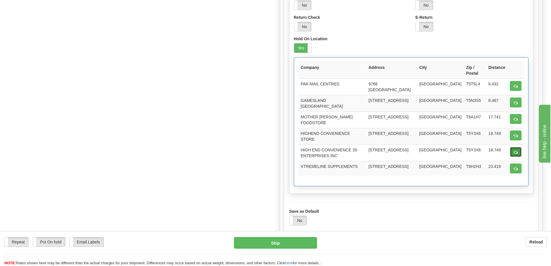
drag, startPoint x: 518, startPoint y: 145, endPoint x: 518, endPoint y: 152, distance: 6.1
click at [518, 147] on button "button" at bounding box center [516, 152] width 12 height 10
click at [518, 161] on td at bounding box center [516, 168] width 16 height 15
click at [515, 167] on span "button" at bounding box center [516, 169] width 4 height 4
click at [333, 163] on td "XTREMELINE SUPPLEMENTS" at bounding box center [332, 168] width 68 height 15
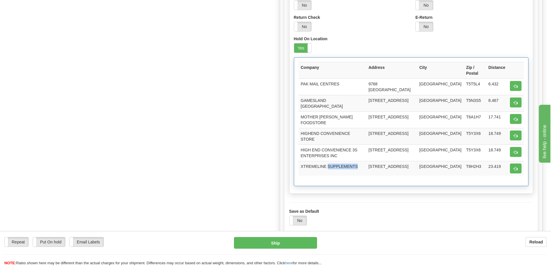
click at [332, 163] on td "XTREMELINE SUPPLEMENTS" at bounding box center [332, 168] width 68 height 15
click at [374, 149] on td "[STREET_ADDRESS]" at bounding box center [391, 152] width 51 height 16
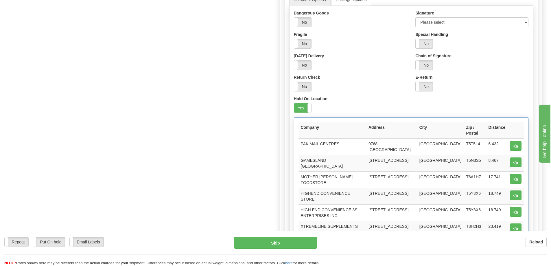
scroll to position [405, 0]
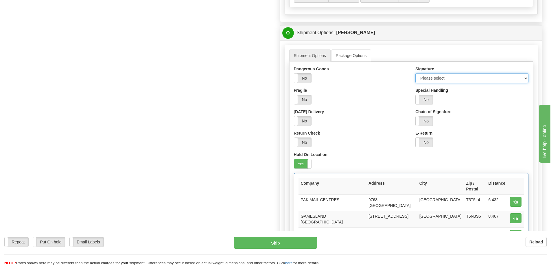
click at [460, 75] on select "Please select No Signature Required Signature Required Adult Signature" at bounding box center [471, 78] width 113 height 10
click at [415, 73] on select "Please select No Signature Required Signature Required Adult Signature" at bounding box center [471, 78] width 113 height 10
click at [438, 77] on select "Please select No Signature Required Signature Required Adult Signature" at bounding box center [471, 78] width 113 height 10
click at [415, 73] on select "Please select No Signature Required Signature Required Adult Signature" at bounding box center [471, 78] width 113 height 10
click at [439, 80] on select "Please select No Signature Required Signature Required Adult Signature" at bounding box center [471, 78] width 113 height 10
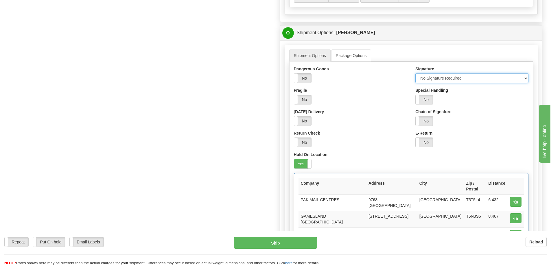
click at [415, 73] on select "Please select No Signature Required Signature Required Adult Signature" at bounding box center [471, 78] width 113 height 10
click at [311, 75] on label "No" at bounding box center [302, 77] width 17 height 9
click at [311, 75] on span at bounding box center [311, 77] width 8 height 9
click at [307, 98] on label "No" at bounding box center [302, 99] width 17 height 9
click at [307, 98] on label "Yes" at bounding box center [302, 99] width 17 height 9
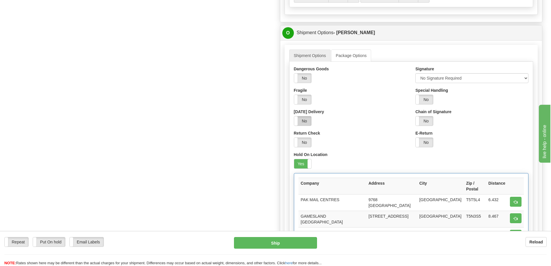
click at [305, 117] on label "No" at bounding box center [302, 120] width 17 height 9
click at [305, 118] on label "Yes" at bounding box center [302, 120] width 17 height 9
click at [299, 145] on label "No" at bounding box center [302, 142] width 17 height 9
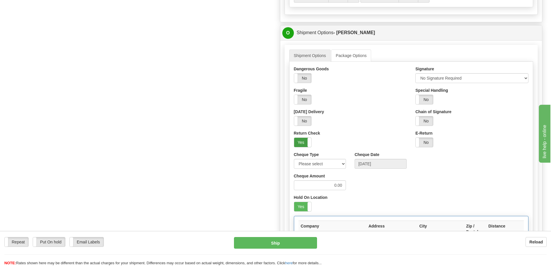
click at [300, 145] on label "Yes" at bounding box center [302, 142] width 17 height 9
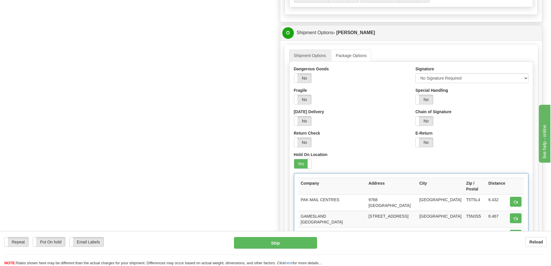
click at [409, 141] on div "Dangerous Goods Yes No Fragile Yes No [DATE] Delivery Yes No Return Check Yes N…" at bounding box center [350, 109] width 122 height 86
click at [421, 141] on label "No" at bounding box center [424, 142] width 17 height 9
select select "0"
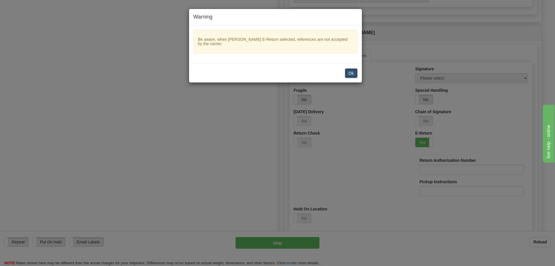
click at [351, 74] on button "Ok" at bounding box center [351, 73] width 13 height 10
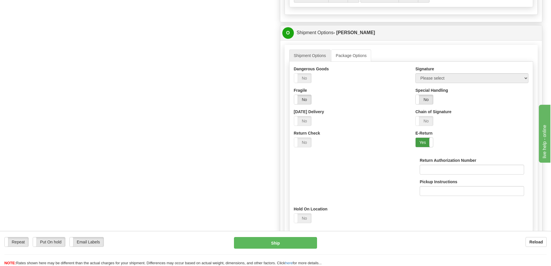
click at [424, 141] on label "Yes" at bounding box center [424, 142] width 17 height 9
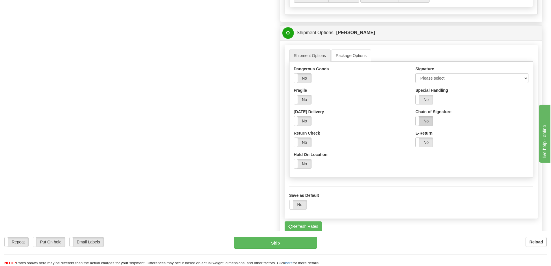
click at [425, 121] on label "No" at bounding box center [424, 120] width 17 height 9
click at [425, 121] on label "Yes" at bounding box center [424, 120] width 17 height 9
click at [423, 101] on label "No" at bounding box center [424, 99] width 17 height 9
click at [423, 101] on label "Yes" at bounding box center [424, 99] width 17 height 9
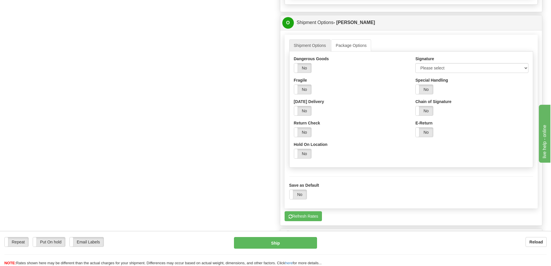
scroll to position [521, 0]
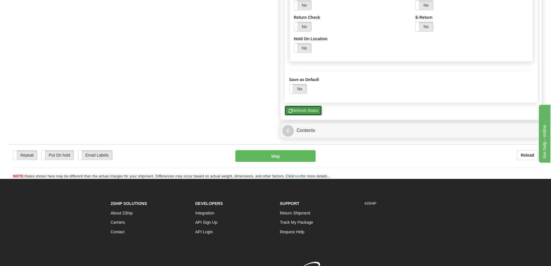
click at [314, 110] on button "Refresh Rates" at bounding box center [303, 111] width 37 height 10
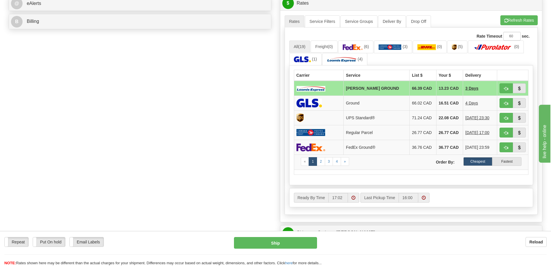
scroll to position [261, 0]
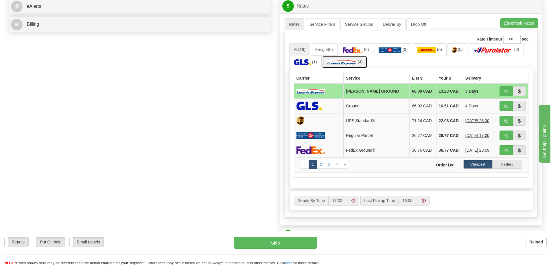
click at [346, 67] on link "(4)" at bounding box center [344, 62] width 45 height 12
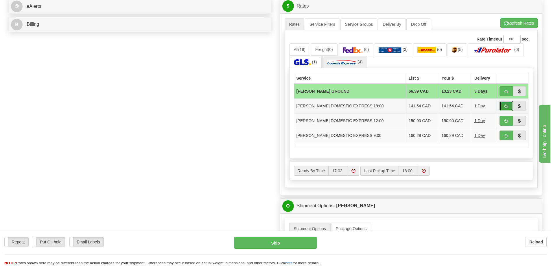
click at [504, 103] on button "button" at bounding box center [505, 106] width 13 height 10
type input "DE"
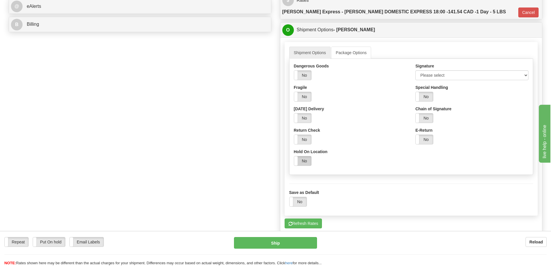
click at [305, 156] on label "No" at bounding box center [302, 160] width 17 height 9
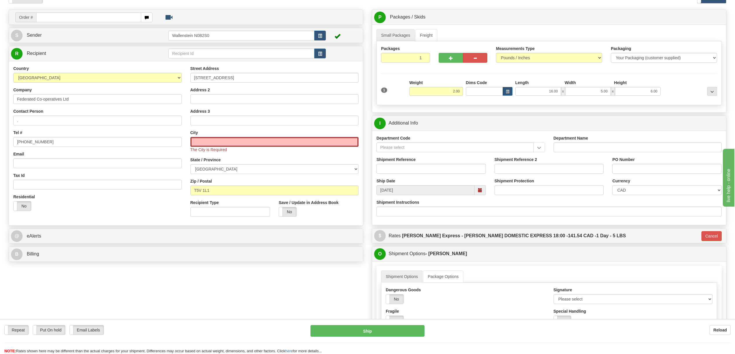
scroll to position [8, 0]
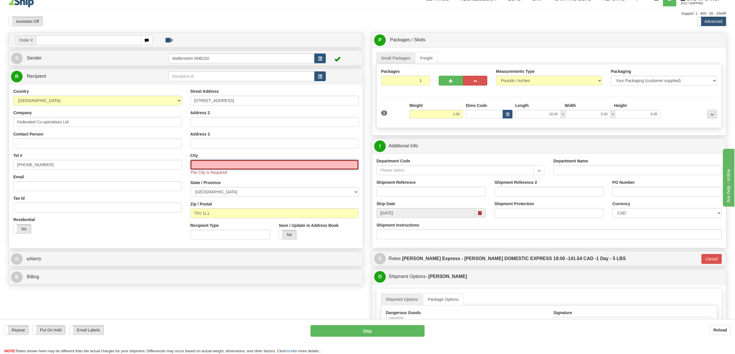
click at [237, 162] on input "text" at bounding box center [274, 165] width 168 height 10
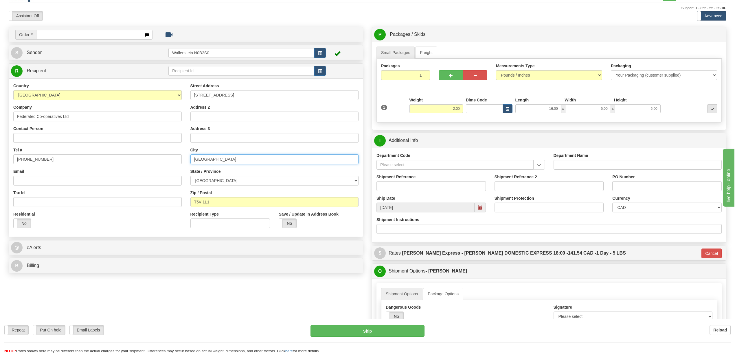
scroll to position [47, 0]
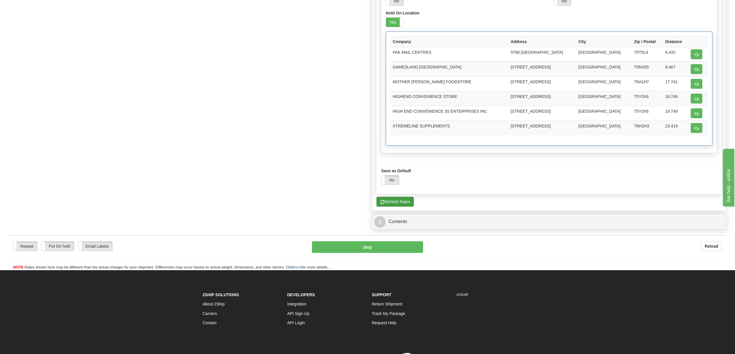
type input "[GEOGRAPHIC_DATA]"
click at [410, 205] on button "Refresh Rates" at bounding box center [394, 202] width 37 height 10
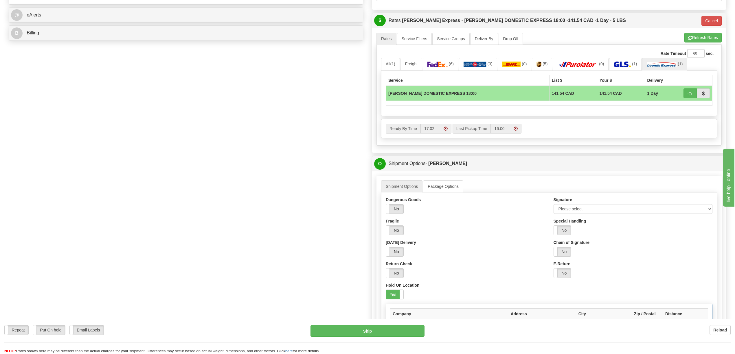
scroll to position [212, 0]
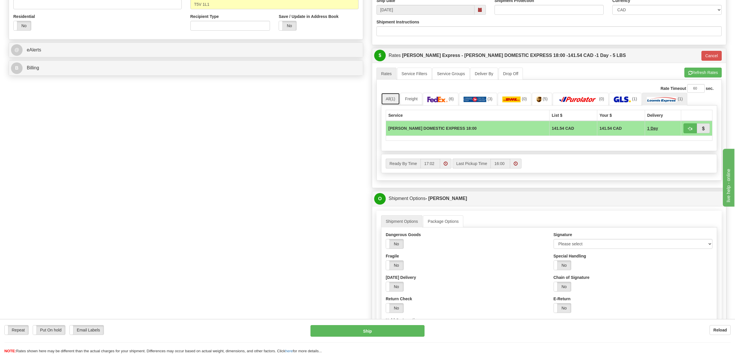
click at [390, 97] on link "All (1)" at bounding box center [390, 99] width 19 height 12
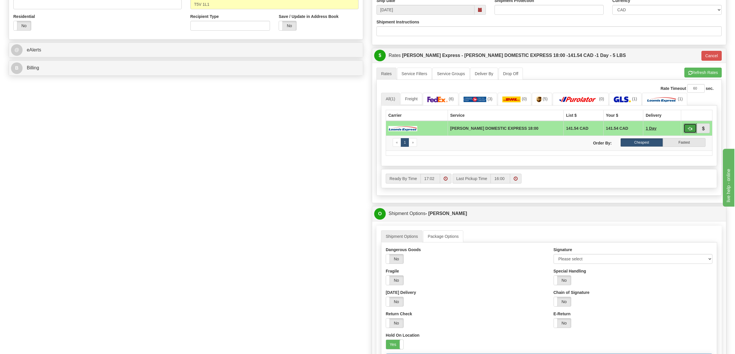
click at [551, 127] on button "button" at bounding box center [689, 128] width 13 height 10
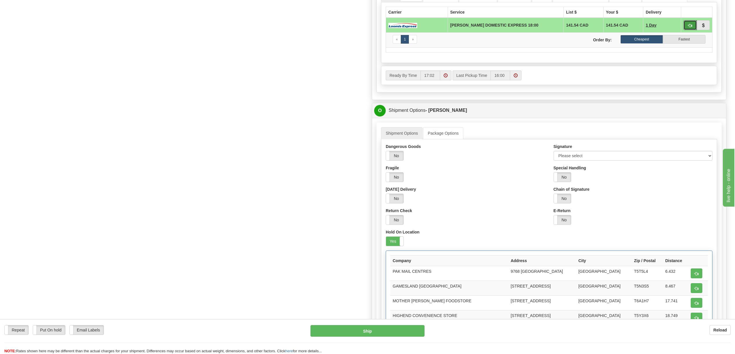
scroll to position [366, 0]
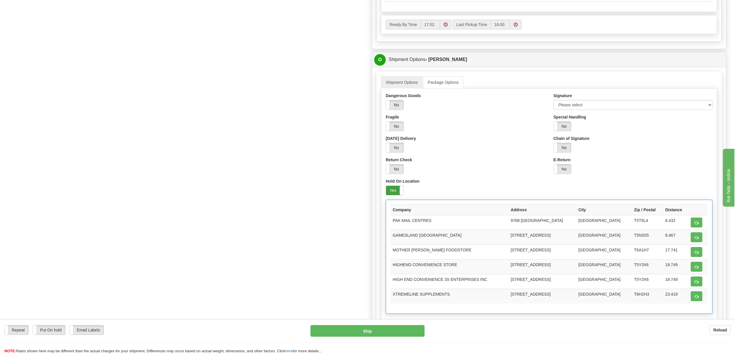
click at [394, 193] on label "Yes" at bounding box center [394, 190] width 17 height 9
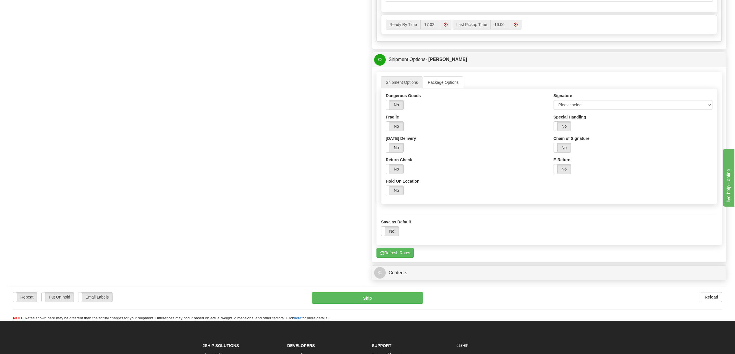
click at [394, 193] on label "No" at bounding box center [394, 190] width 17 height 9
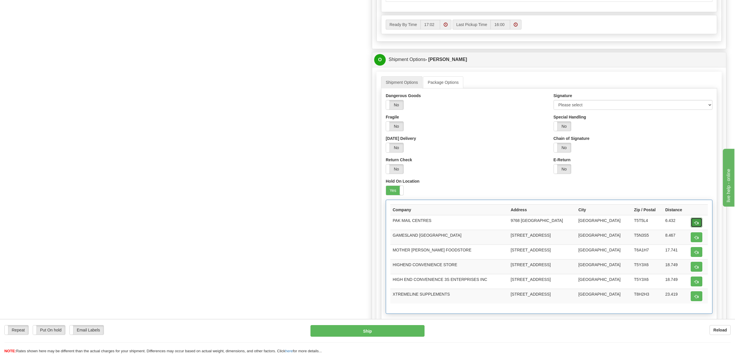
click at [551, 225] on span "button" at bounding box center [696, 223] width 4 height 4
drag, startPoint x: 500, startPoint y: 228, endPoint x: 555, endPoint y: 223, distance: 55.5
click at [551, 223] on tr "PAK MAIL CENTRES [STREET_ADDRESS] 6.432" at bounding box center [548, 222] width 317 height 15
copy tr "9768 [GEOGRAPHIC_DATA]"
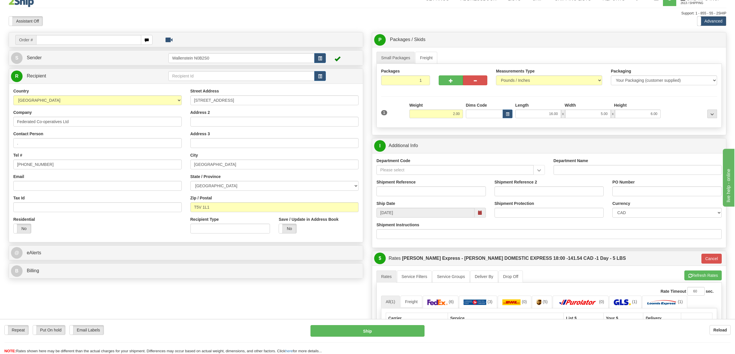
scroll to position [0, 0]
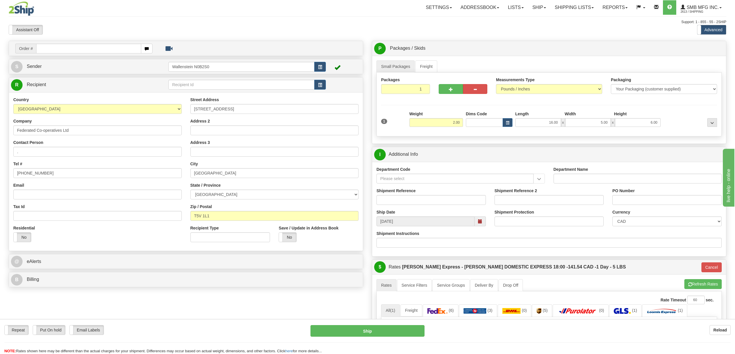
click at [19, 242] on div "Yes No" at bounding box center [22, 238] width 18 height 10
type input "DE"
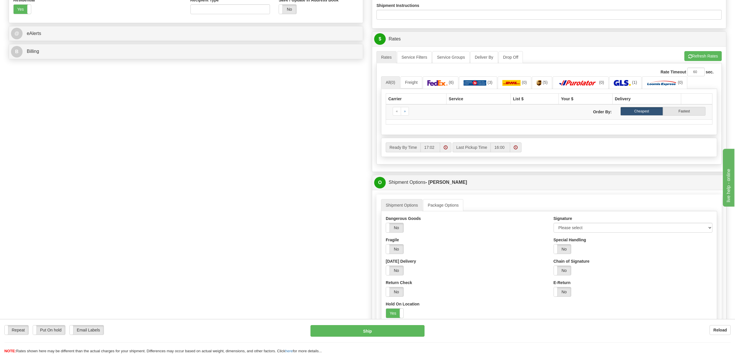
scroll to position [308, 0]
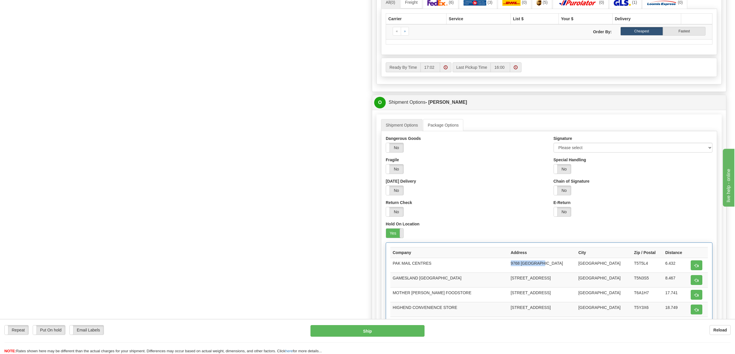
click at [400, 238] on span at bounding box center [403, 233] width 8 height 9
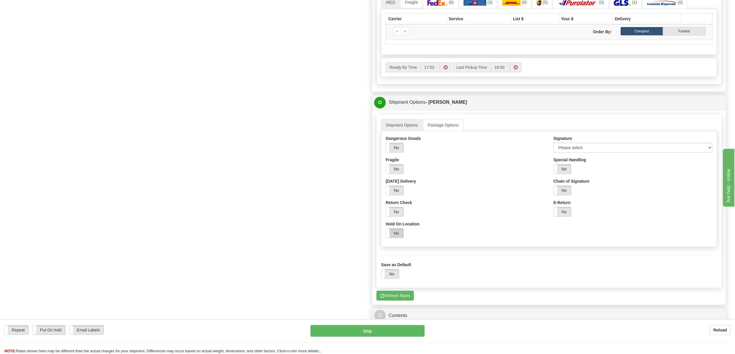
click at [400, 238] on label "No" at bounding box center [394, 233] width 17 height 9
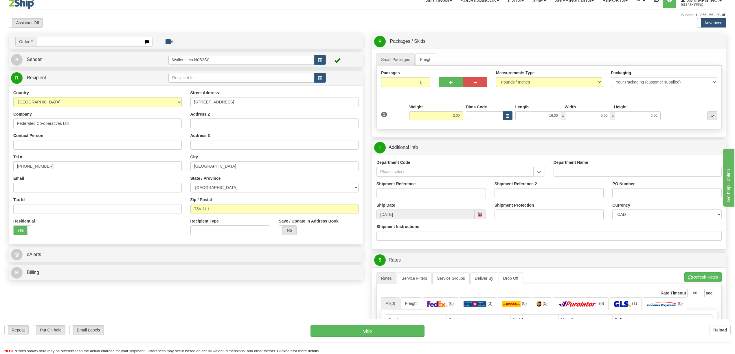
scroll to position [0, 0]
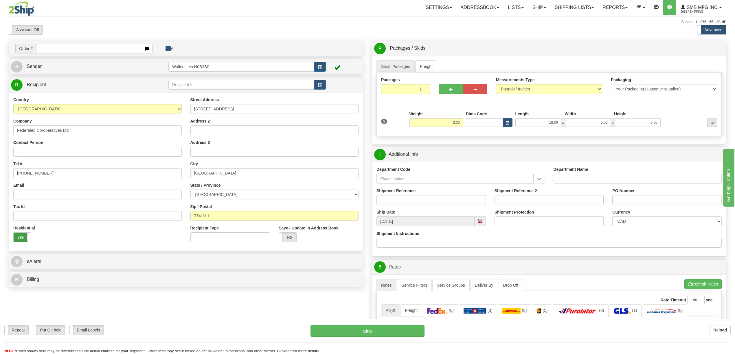
click at [22, 242] on label "Yes" at bounding box center [22, 237] width 17 height 9
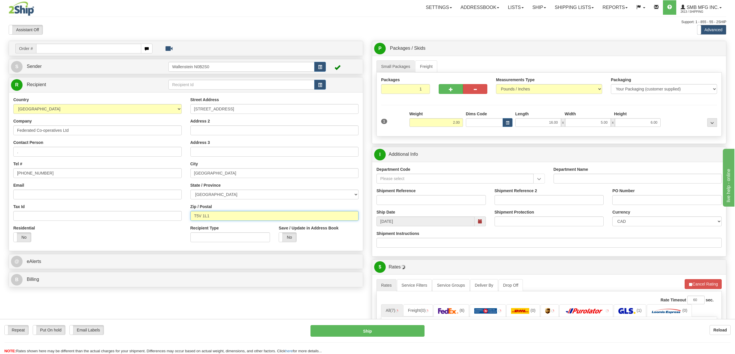
click at [279, 217] on input "T5V 1L1" at bounding box center [274, 216] width 168 height 10
